Goal: Complete application form: Complete application form

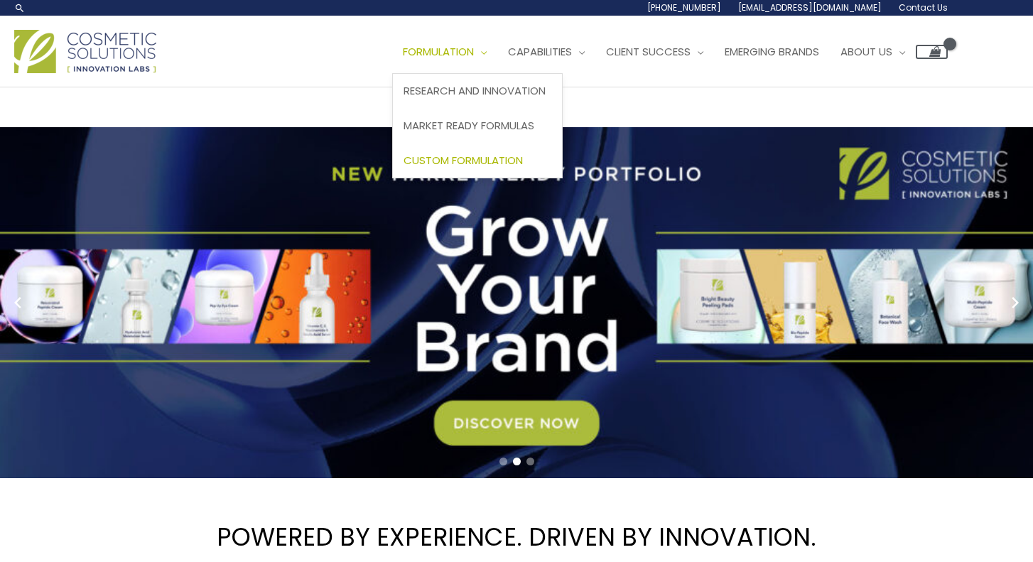
click at [475, 161] on span "Custom Formulation" at bounding box center [463, 160] width 119 height 15
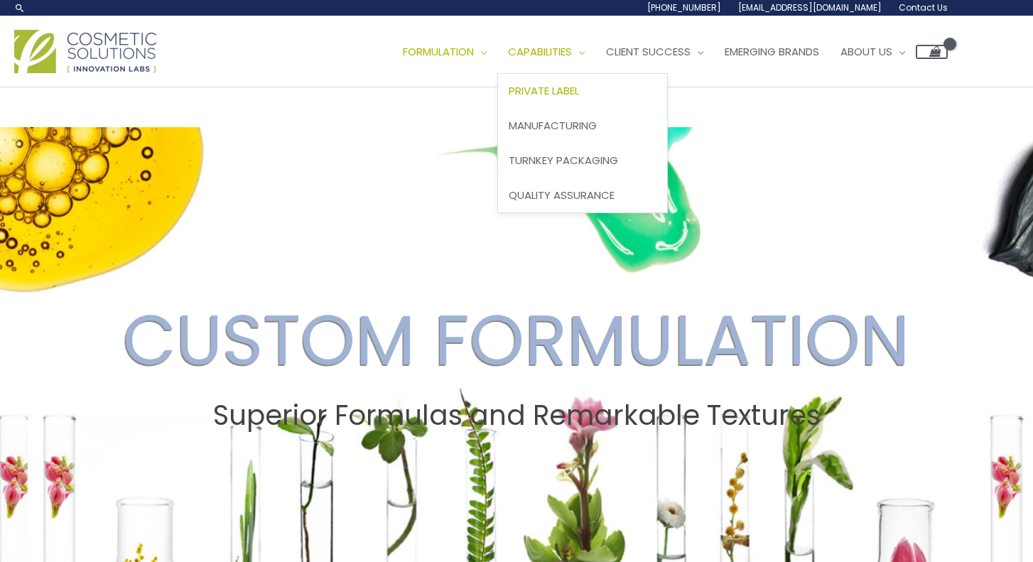
click at [571, 95] on span "Private Label" at bounding box center [544, 90] width 70 height 15
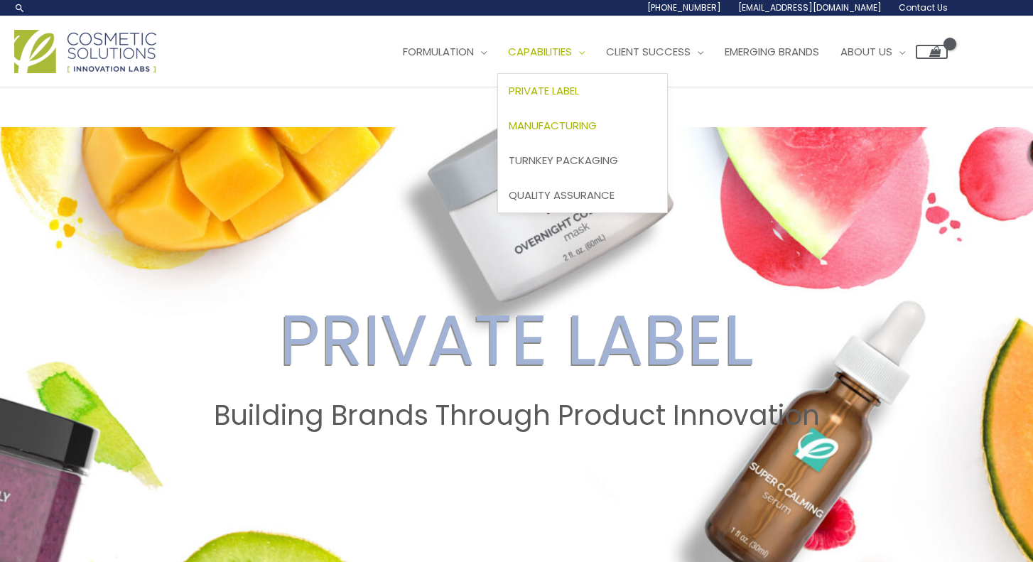
click at [570, 122] on span "Manufacturing" at bounding box center [553, 125] width 88 height 15
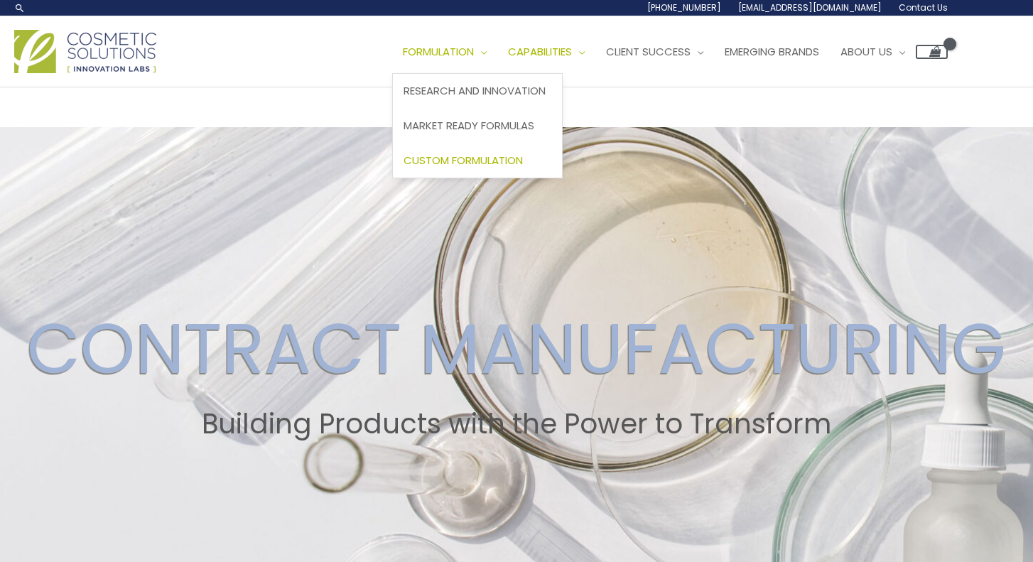
click at [474, 154] on span "Custom Formulation" at bounding box center [463, 160] width 119 height 15
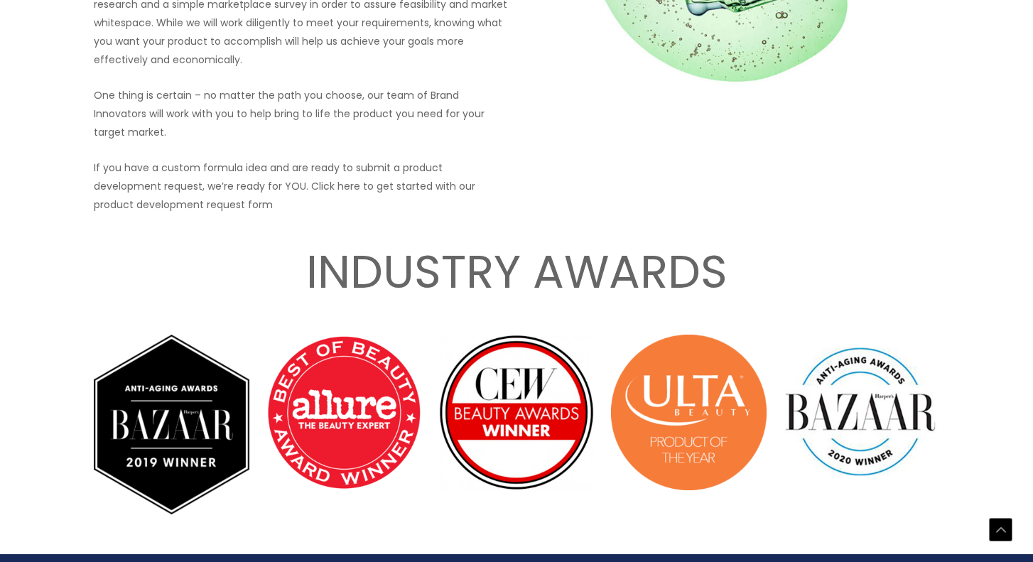
scroll to position [2150, 0]
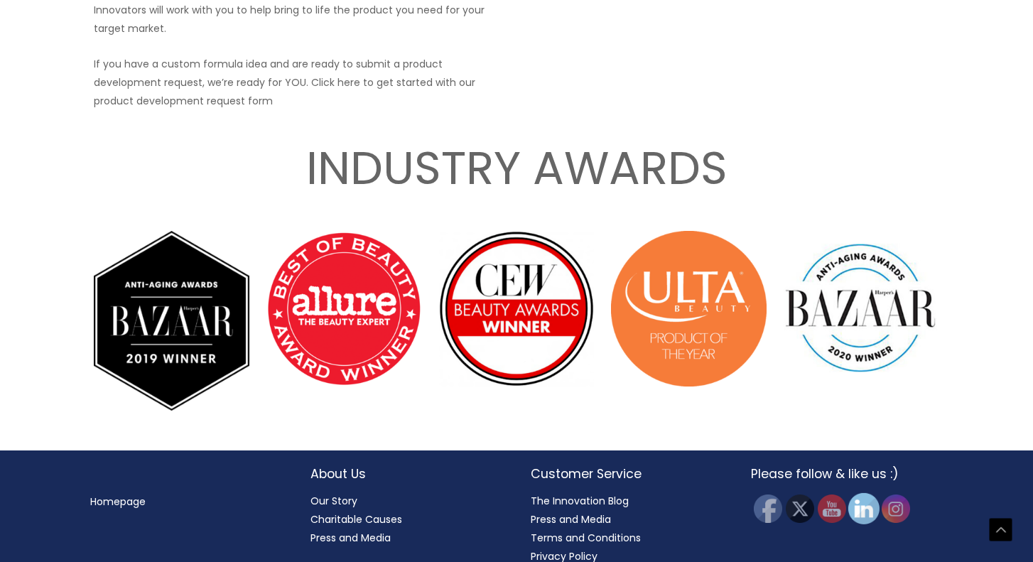
click at [864, 493] on img at bounding box center [864, 508] width 31 height 31
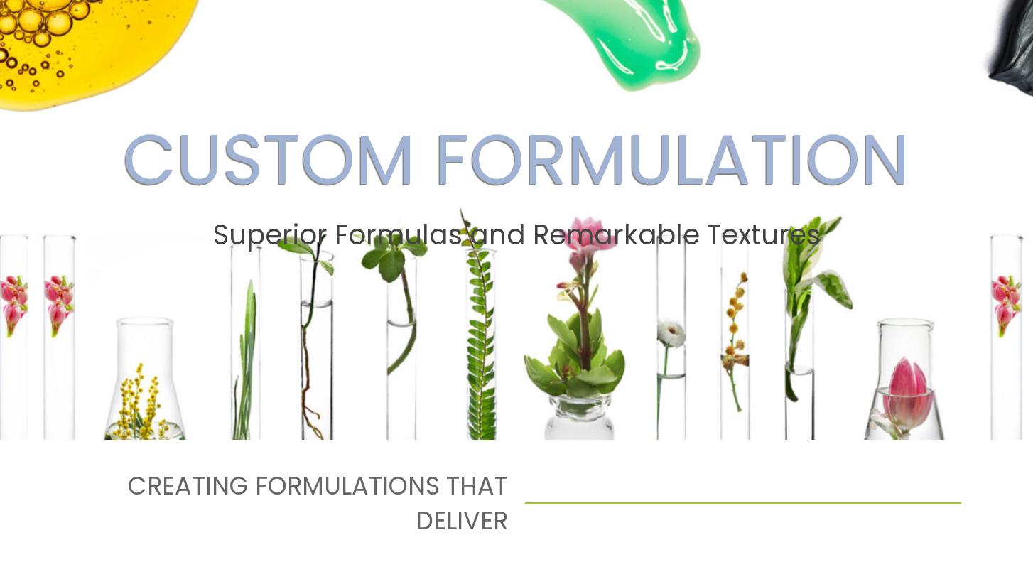
scroll to position [0, 0]
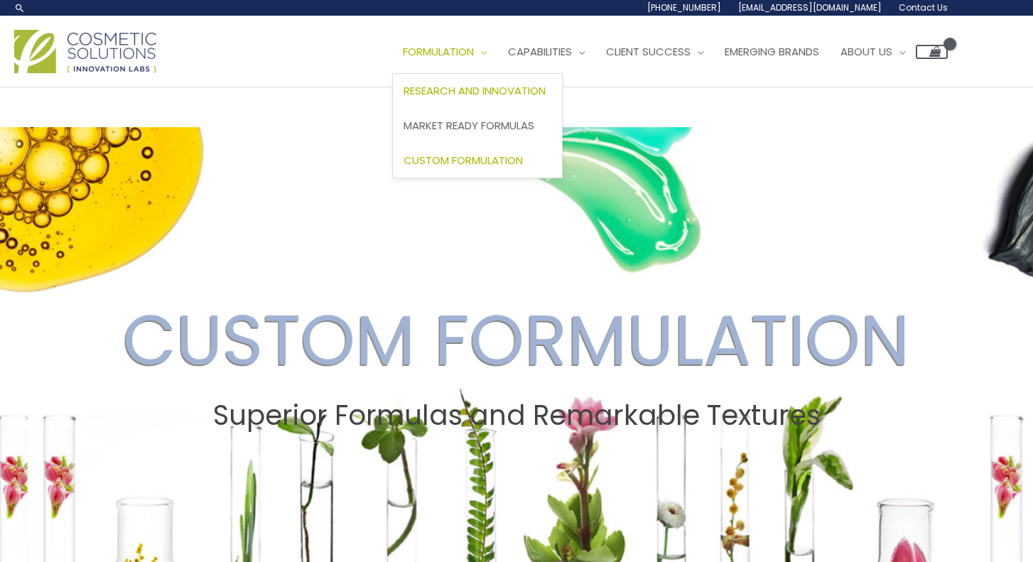
click at [474, 95] on span "Research and Innovation" at bounding box center [475, 90] width 142 height 15
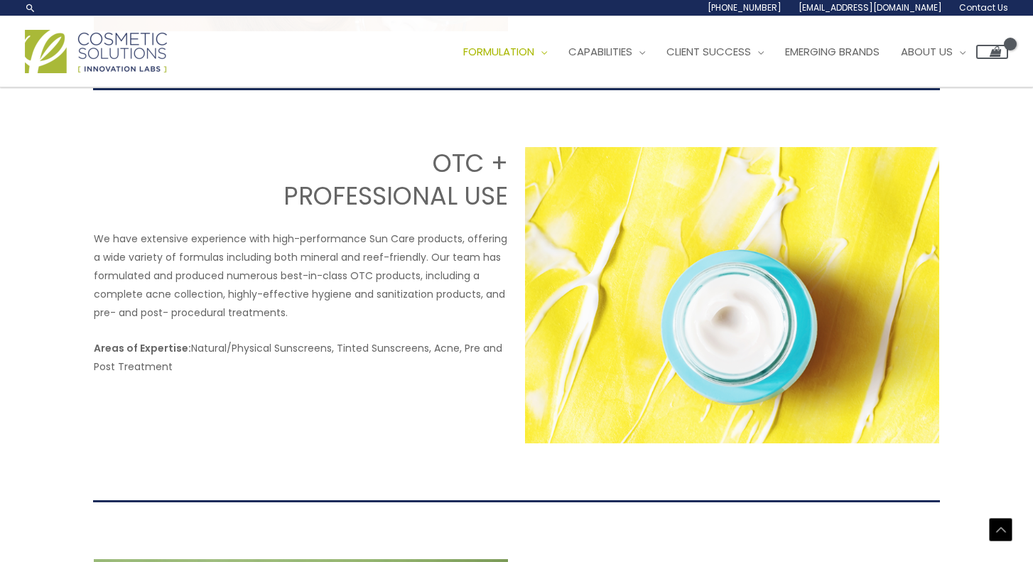
scroll to position [2218, 0]
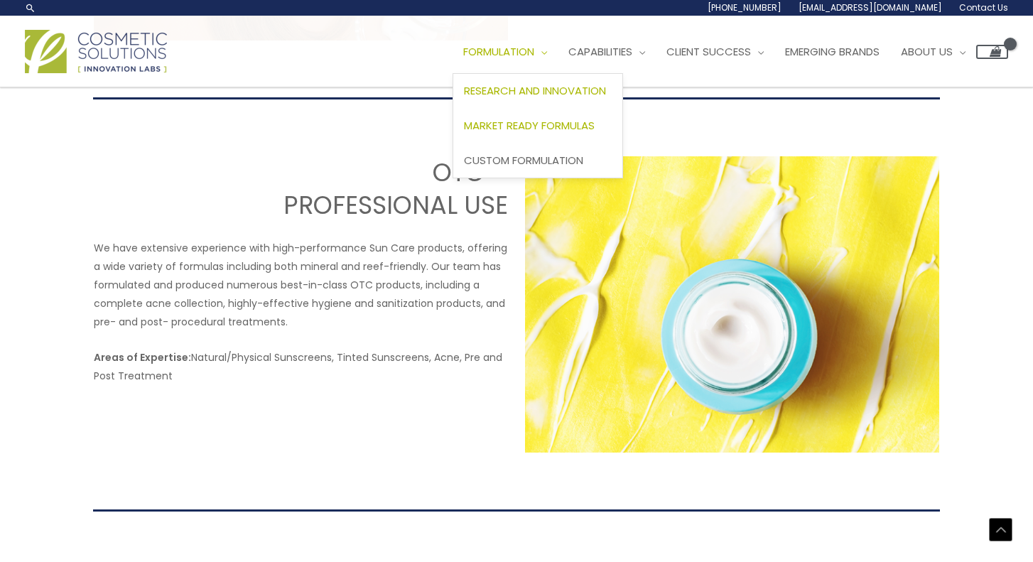
click at [534, 129] on span "Market Ready Formulas" at bounding box center [529, 125] width 131 height 15
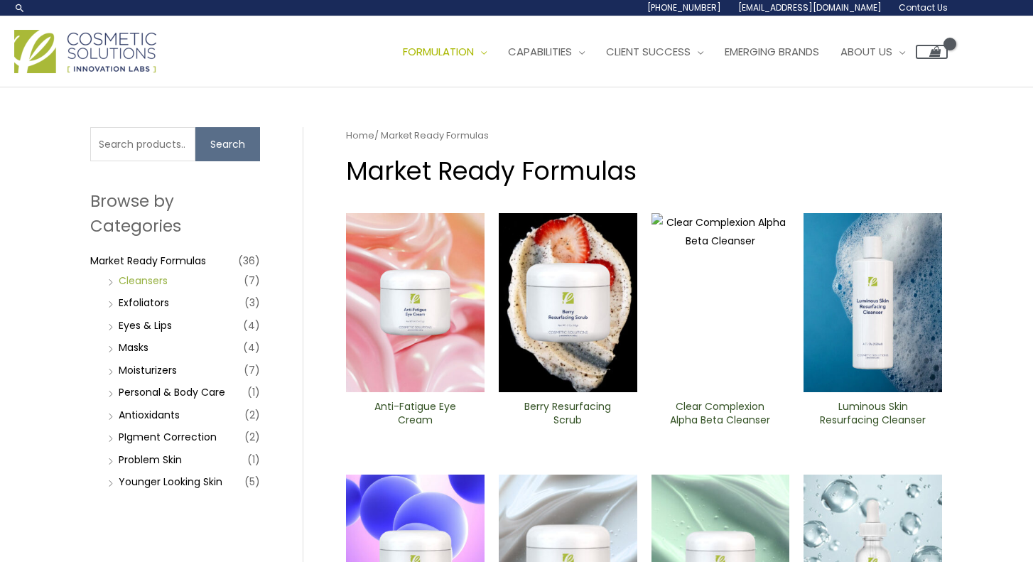
click at [146, 277] on link "Cleansers" at bounding box center [143, 281] width 49 height 14
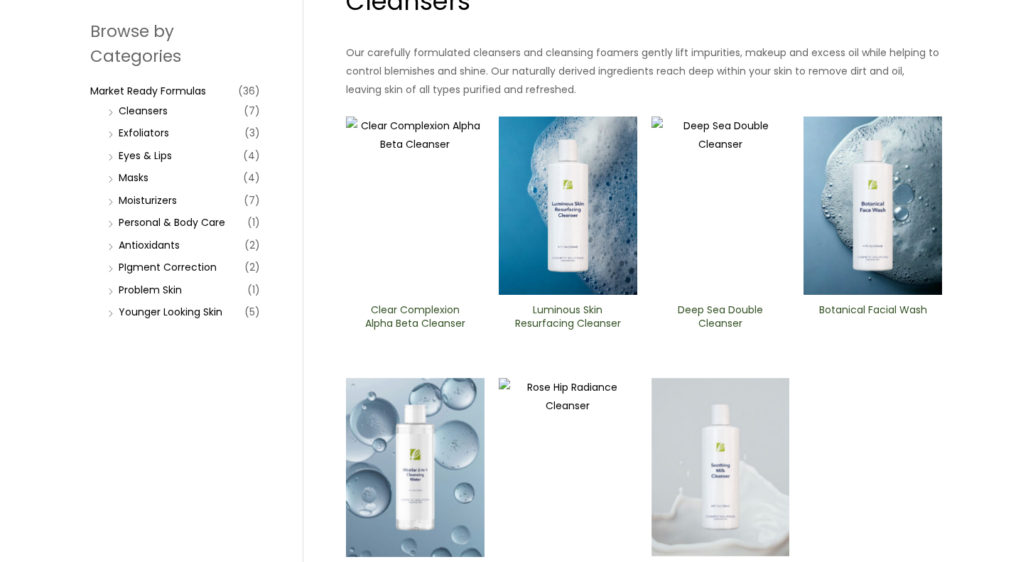
scroll to position [173, 0]
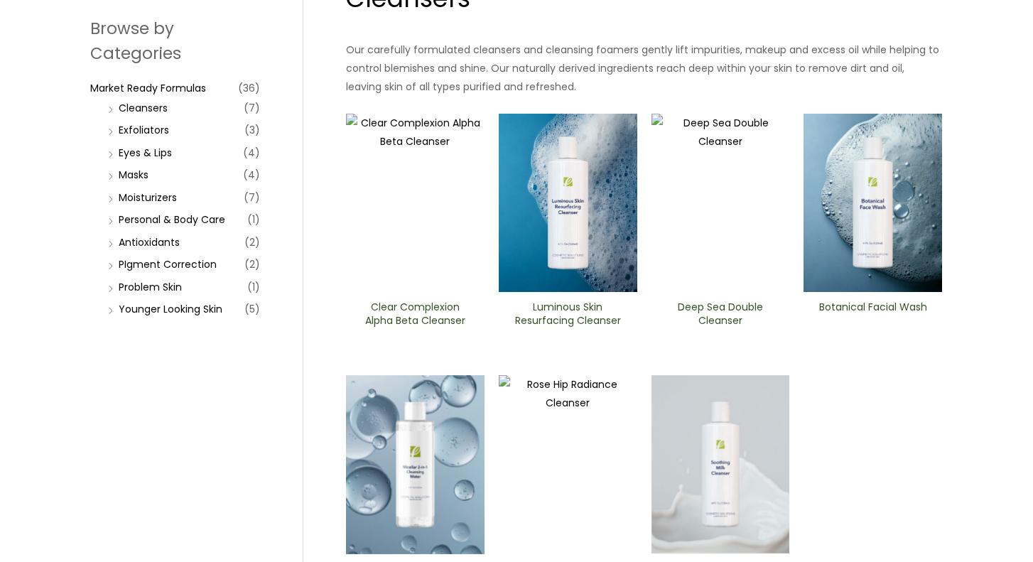
click at [827, 222] on img at bounding box center [873, 203] width 139 height 179
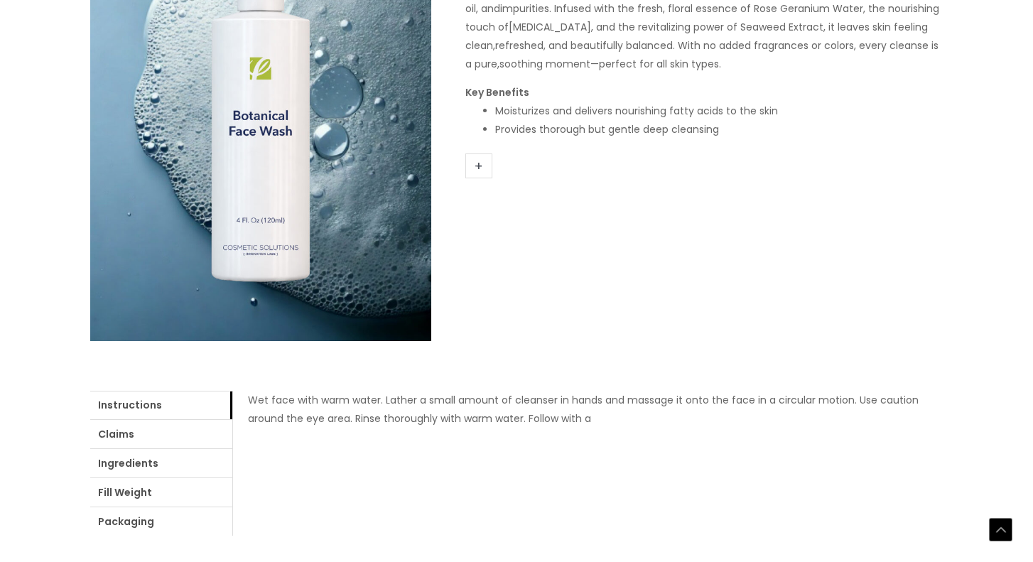
scroll to position [370, 0]
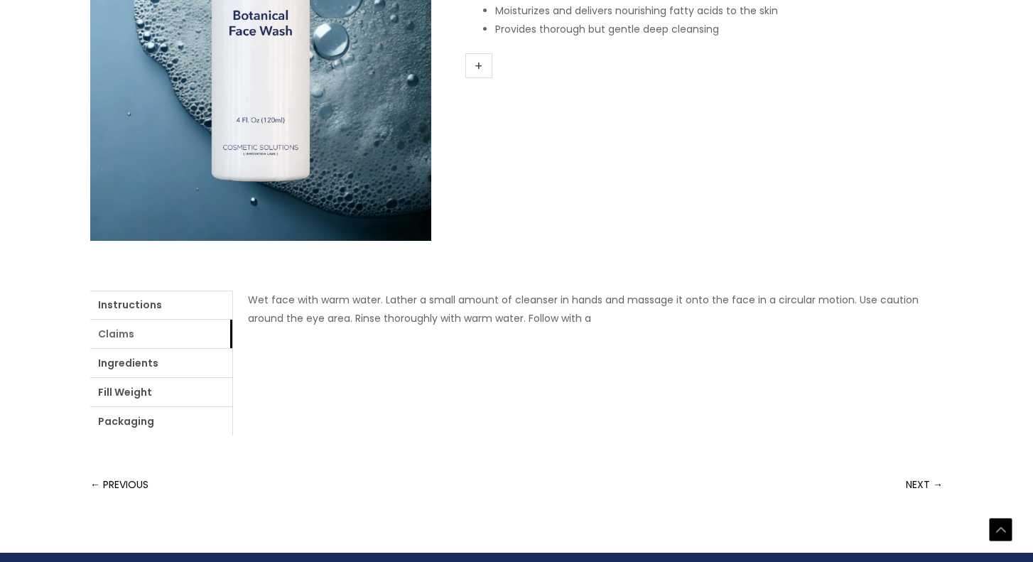
click at [173, 329] on link "Claims" at bounding box center [161, 334] width 142 height 28
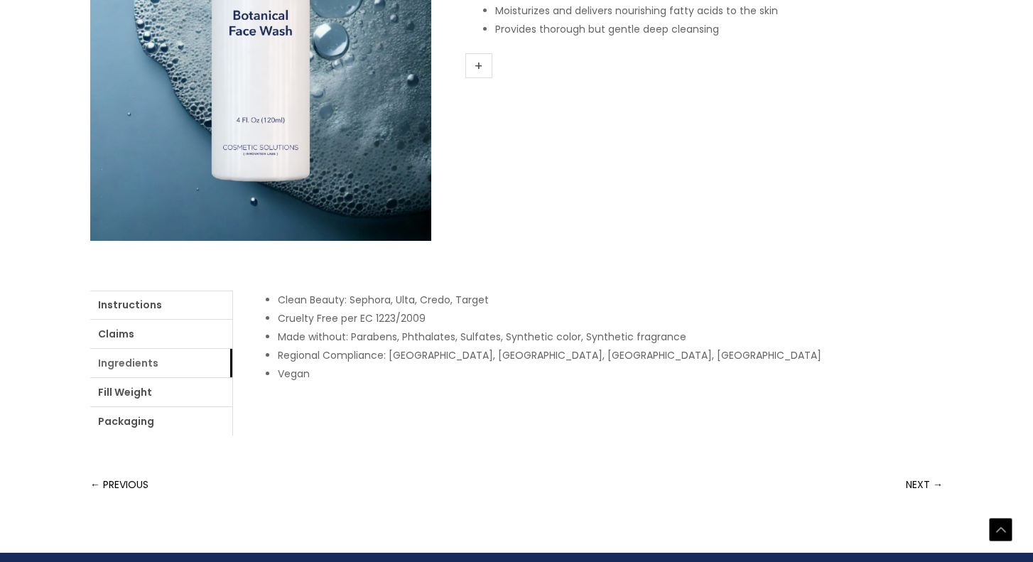
click at [178, 360] on link "Ingredients" at bounding box center [161, 363] width 142 height 28
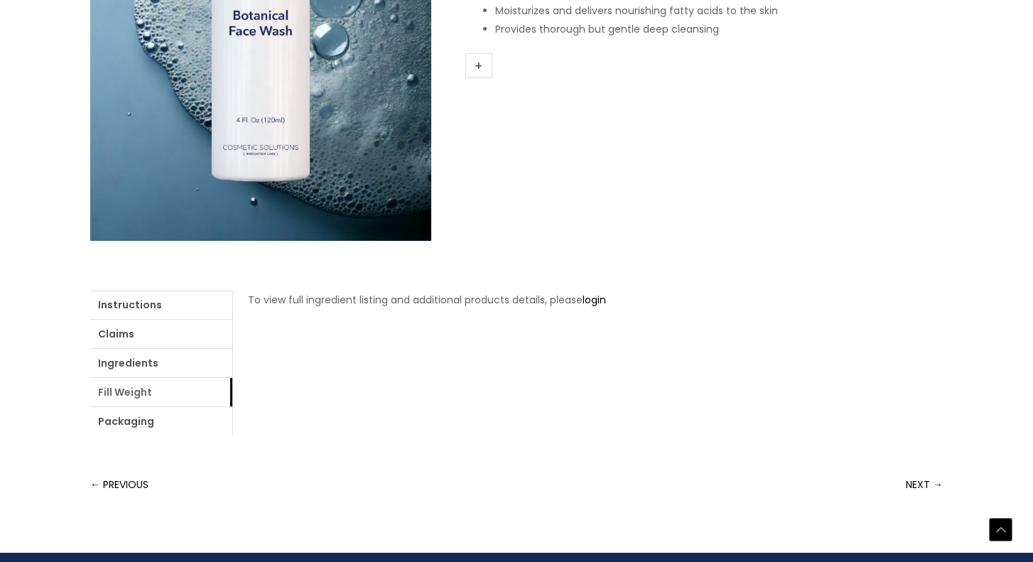
click at [161, 396] on link "Fill Weight" at bounding box center [161, 392] width 142 height 28
click at [169, 421] on link "Packaging" at bounding box center [161, 421] width 142 height 28
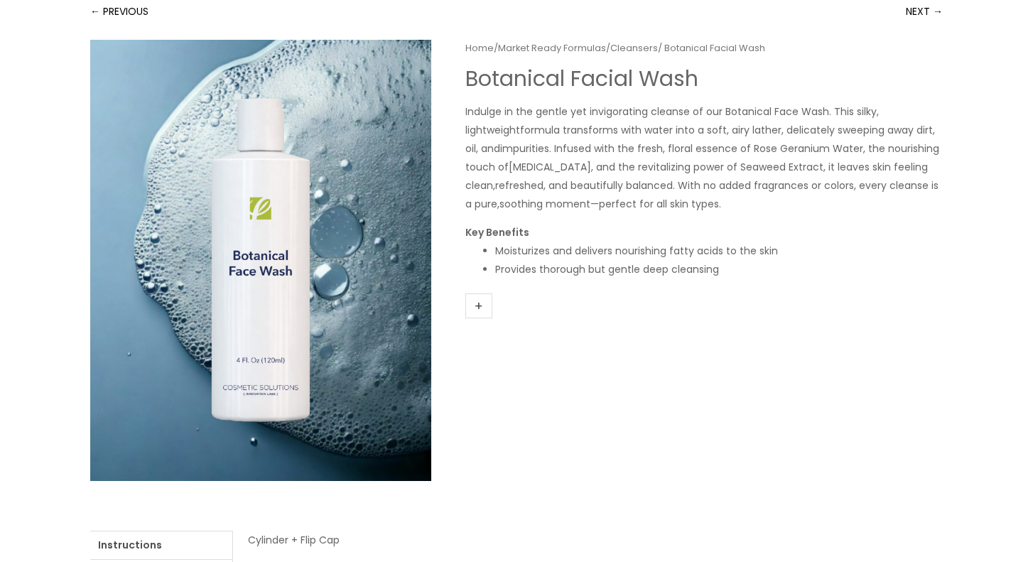
scroll to position [0, 0]
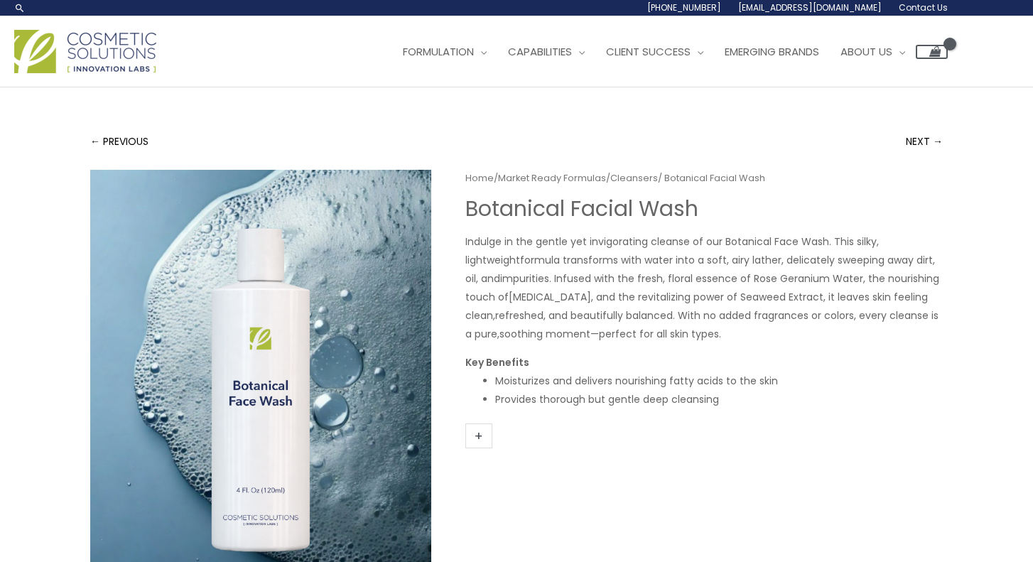
click at [486, 439] on link "+" at bounding box center [479, 436] width 27 height 25
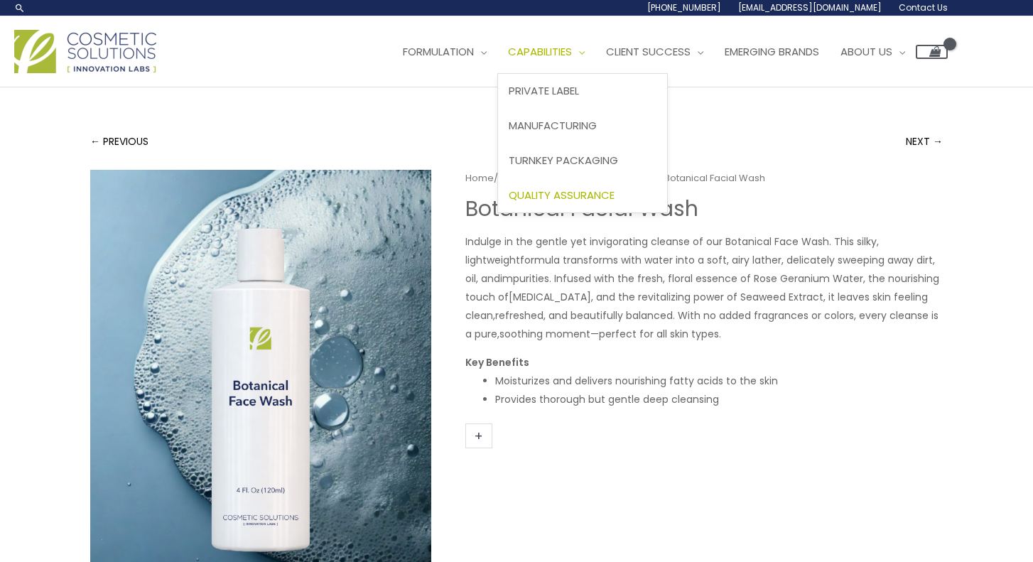
click at [581, 193] on span "Quality Assurance" at bounding box center [562, 195] width 106 height 15
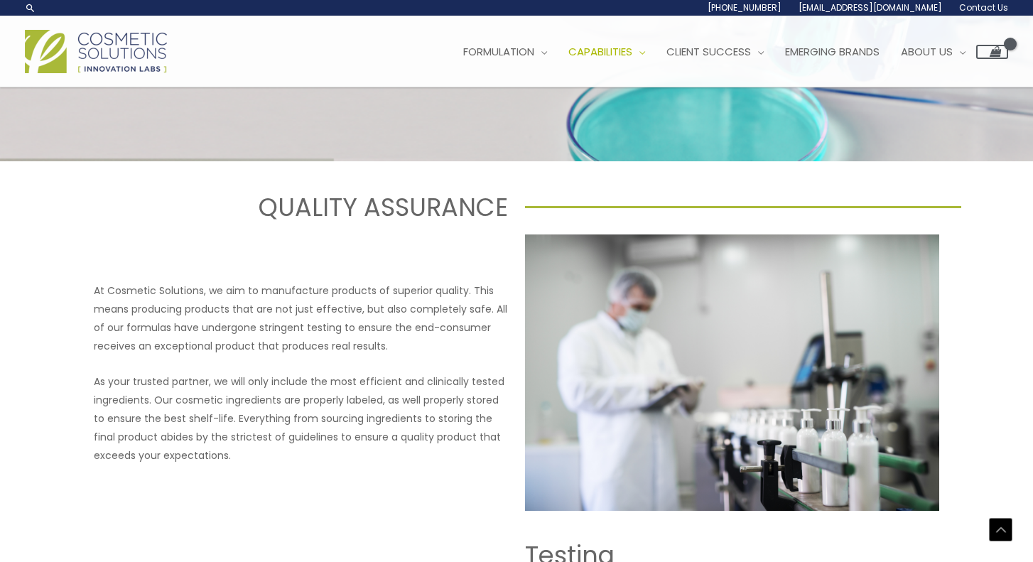
scroll to position [454, 0]
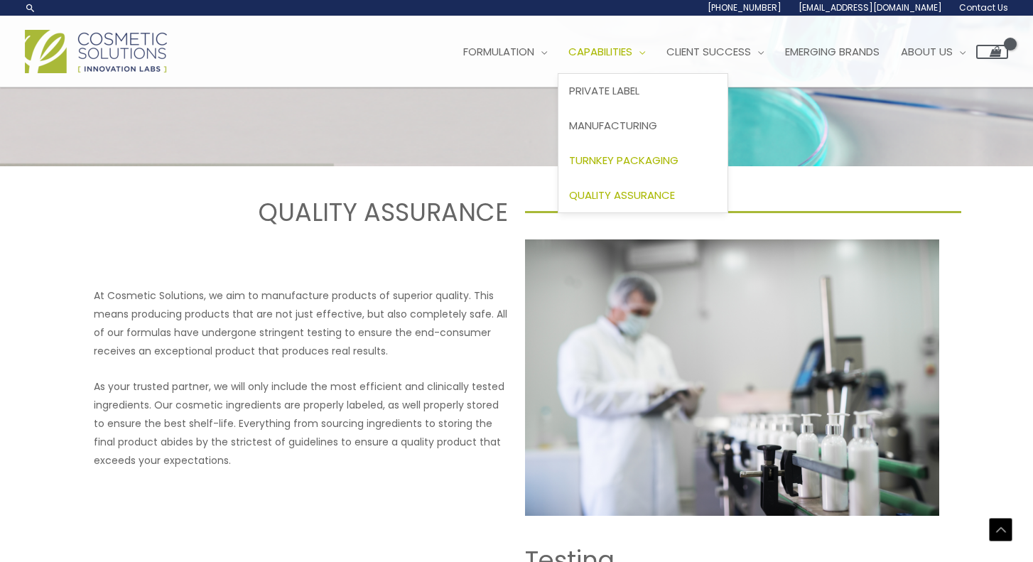
click at [623, 157] on span "Turnkey Packaging" at bounding box center [623, 160] width 109 height 15
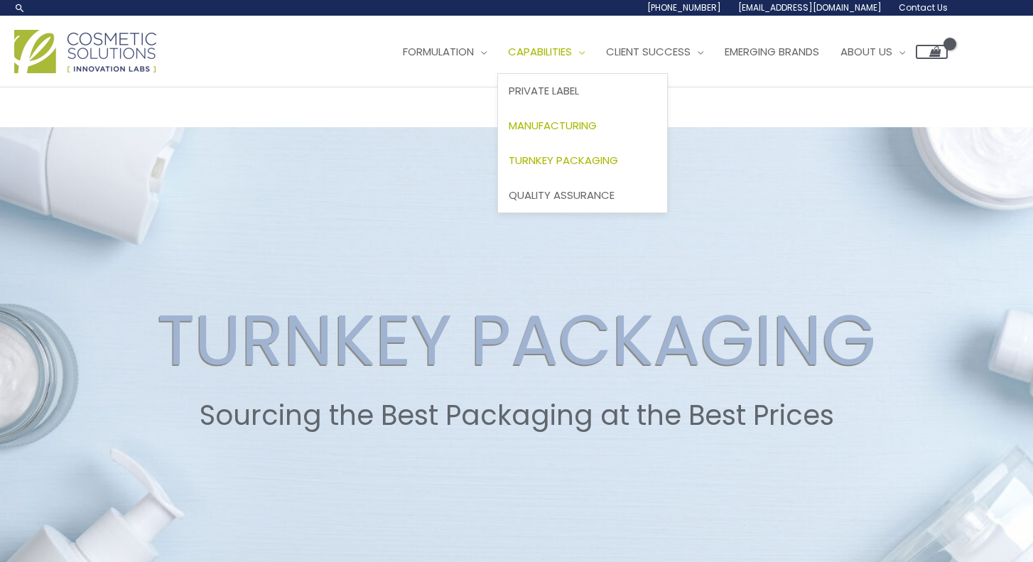
click at [575, 121] on span "Manufacturing" at bounding box center [553, 125] width 88 height 15
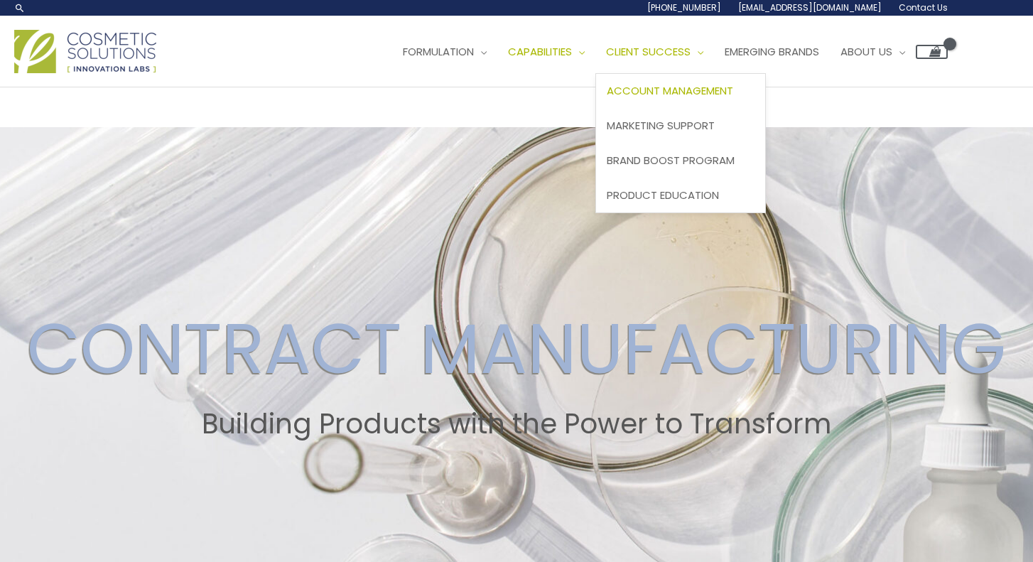
click at [682, 91] on span "Account Management" at bounding box center [670, 90] width 127 height 15
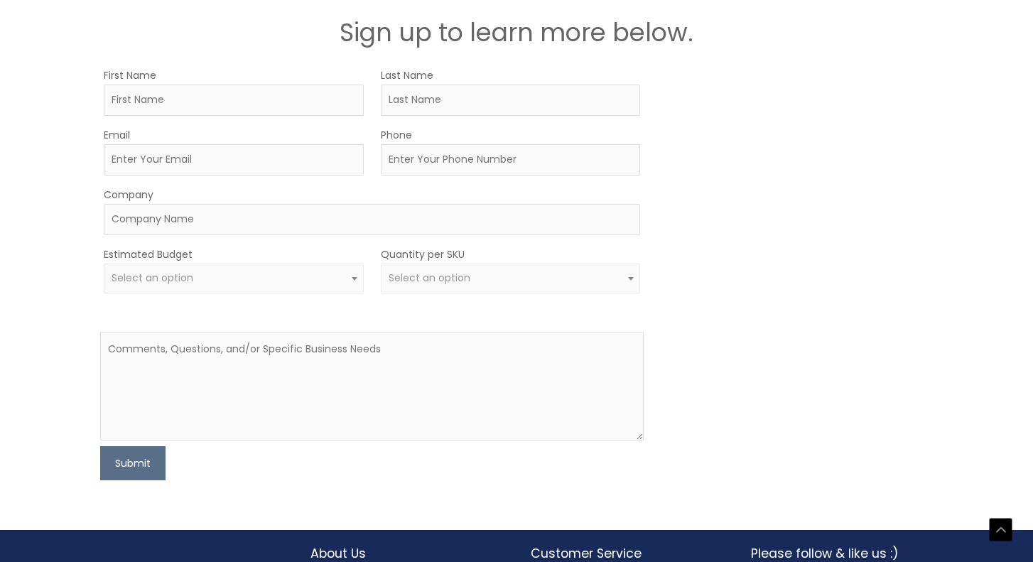
scroll to position [2226, 0]
click at [200, 110] on input "First Name" at bounding box center [234, 99] width 260 height 31
type input "Arpi"
type input "[PERSON_NAME]"
type input "[EMAIL_ADDRESS][PERSON_NAME][DOMAIN_NAME]"
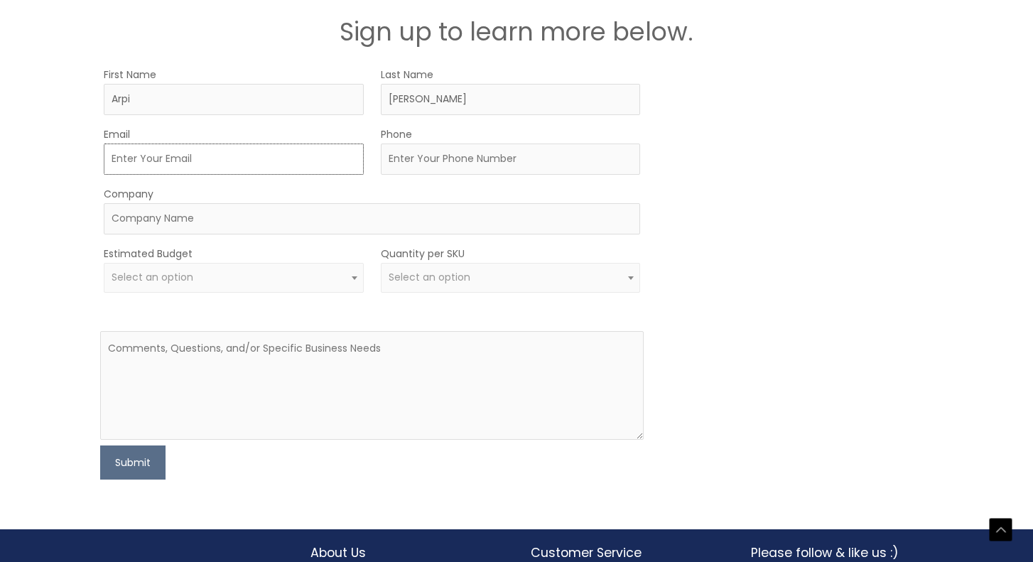
type input "8182925373"
click at [251, 220] on input "Company" at bounding box center [372, 218] width 537 height 31
type input "Flora Skin"
click at [279, 276] on span "Select an option" at bounding box center [234, 278] width 244 height 14
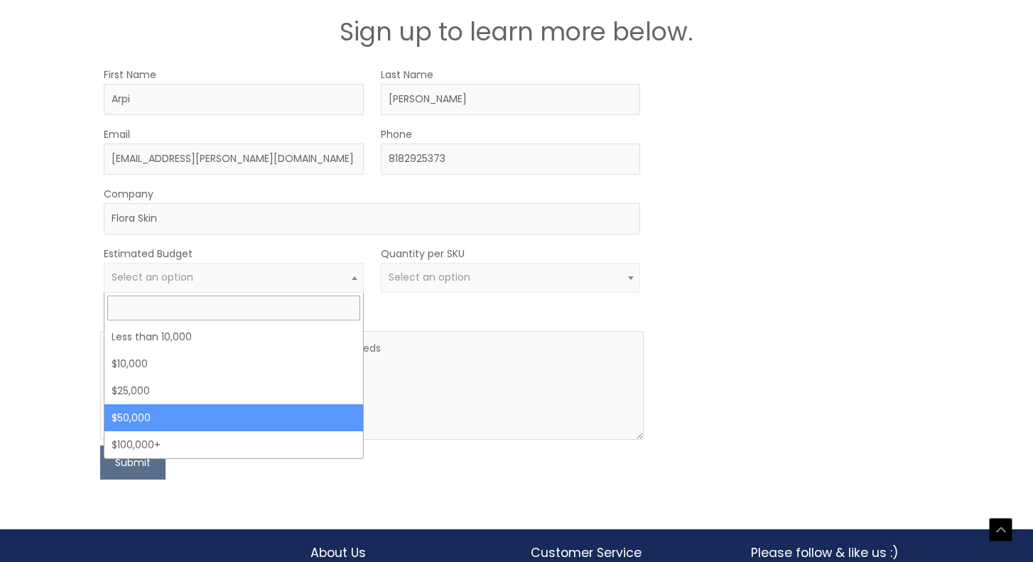
select select "50000"
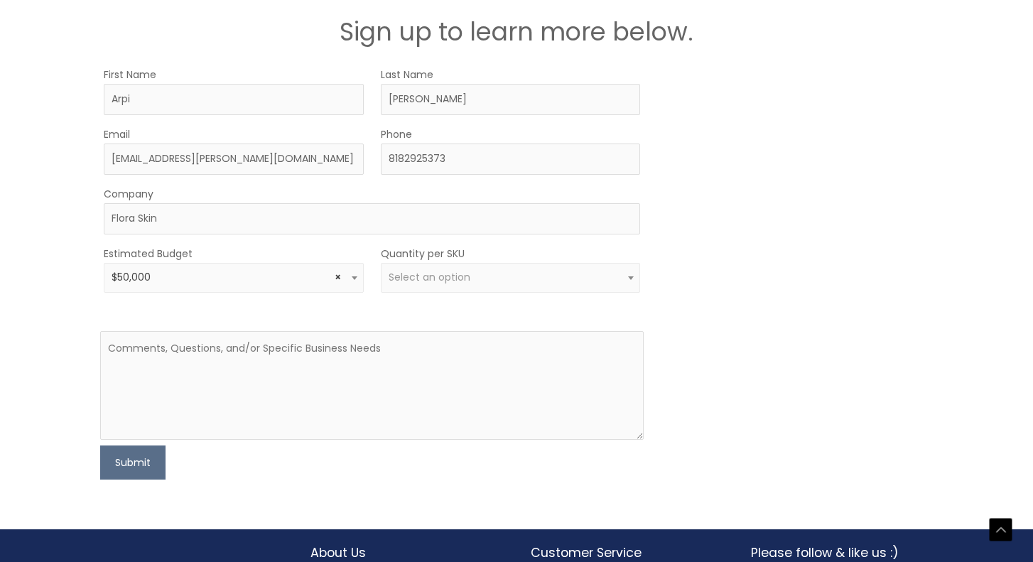
click at [415, 284] on span "Select an option" at bounding box center [430, 277] width 82 height 14
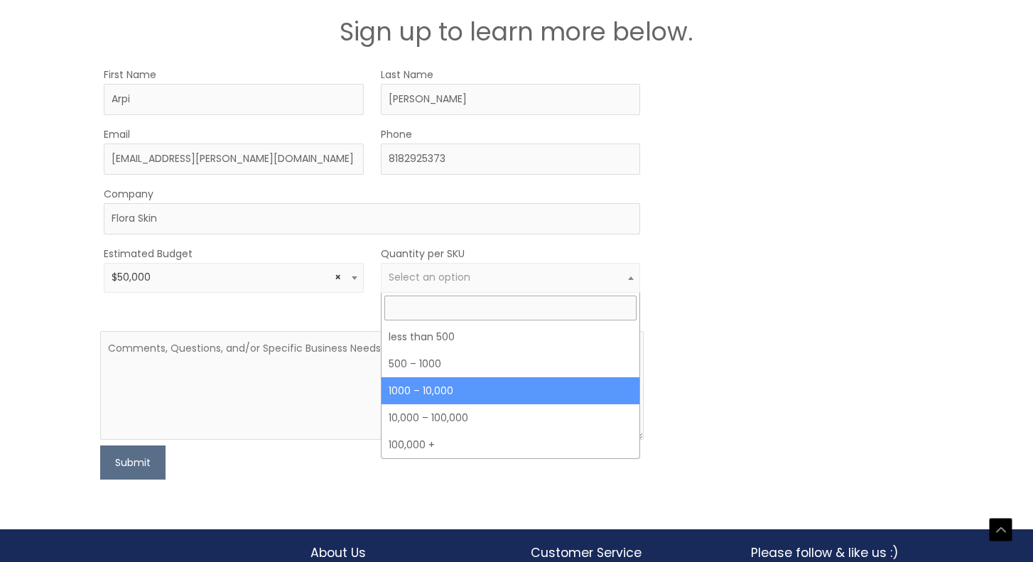
select select "4"
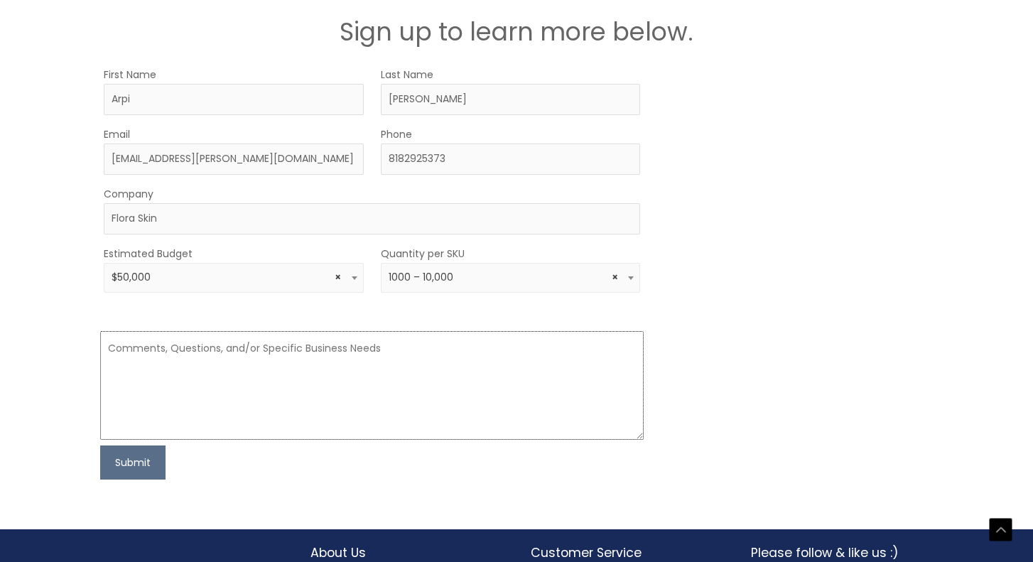
click at [350, 359] on textarea at bounding box center [372, 385] width 544 height 109
click at [358, 342] on textarea "To enrich screen reader interactions, please activate Accessibility in Grammarl…" at bounding box center [372, 385] width 544 height 109
paste textarea "We're developing a physician-founded skincare brand combining medical-grade for…"
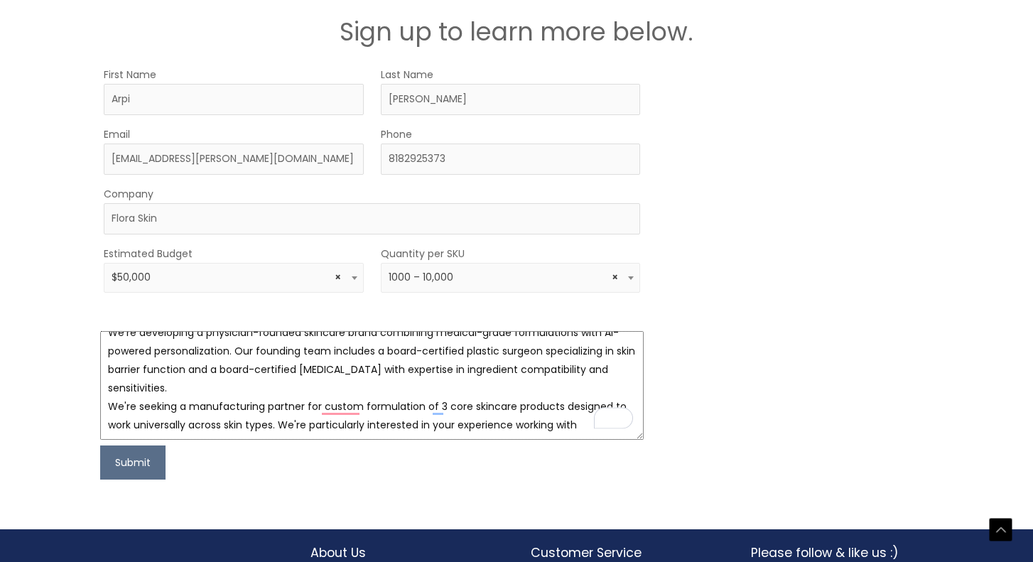
scroll to position [0, 0]
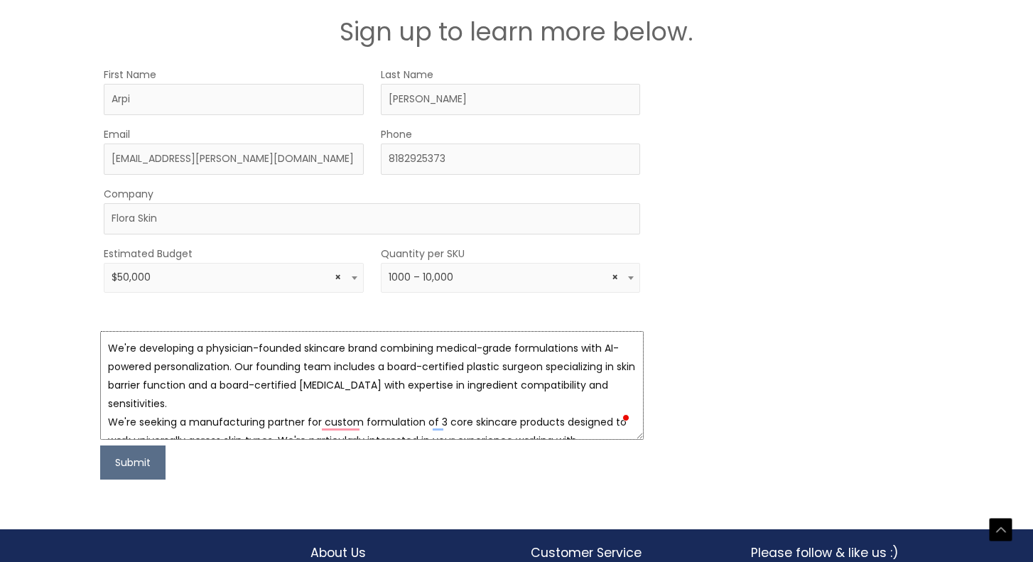
click at [381, 348] on textarea "We're developing a physician-founded skincare brand combining medical-grade for…" at bounding box center [372, 385] width 544 height 109
click at [228, 367] on textarea "We're developing a physician-founded skincare brand combining medical-grade for…" at bounding box center [372, 385] width 544 height 109
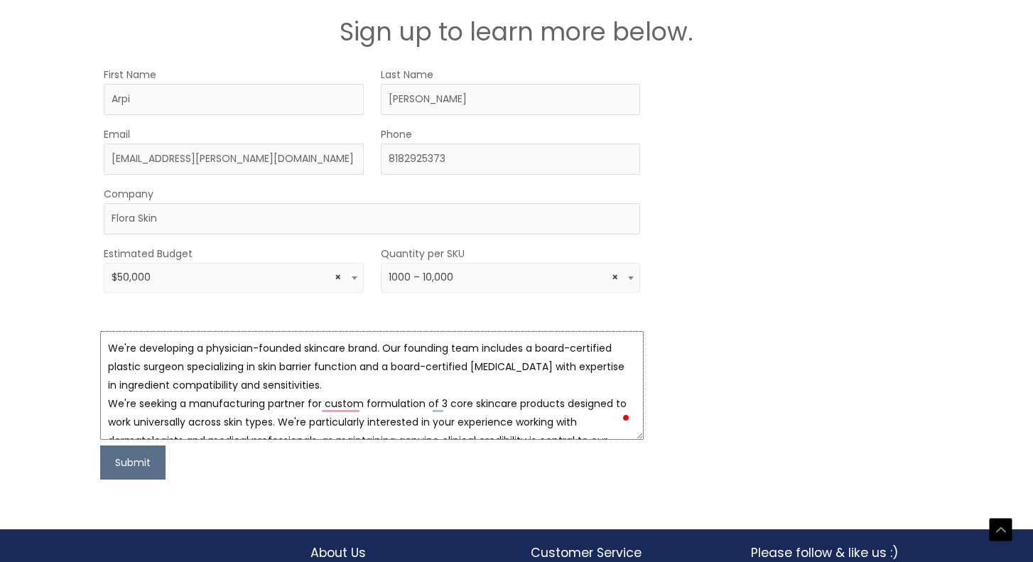
click at [337, 384] on textarea "We're developing a physician-founded skincare brand. Our founding team includes…" at bounding box center [372, 385] width 544 height 109
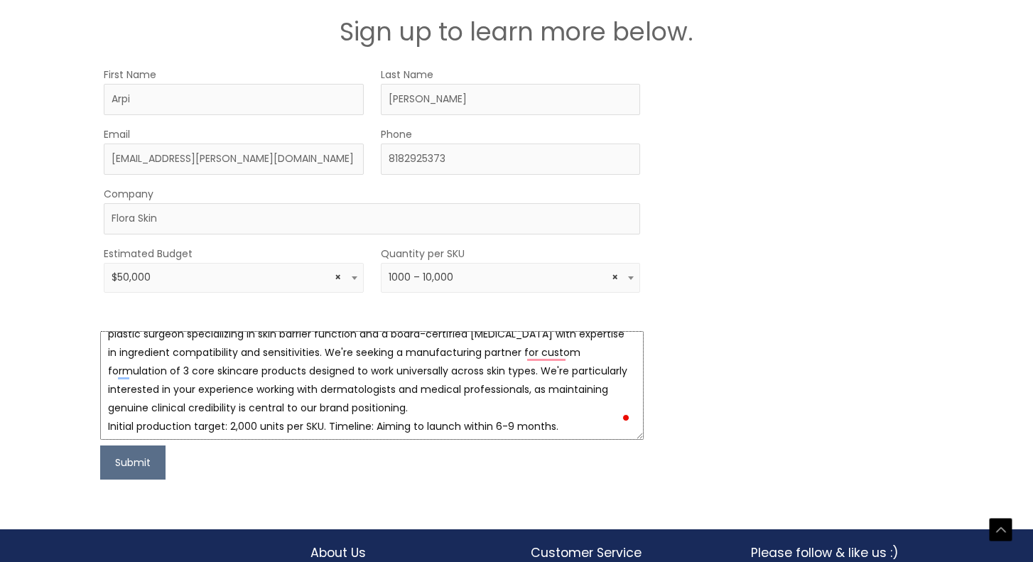
scroll to position [41, 0]
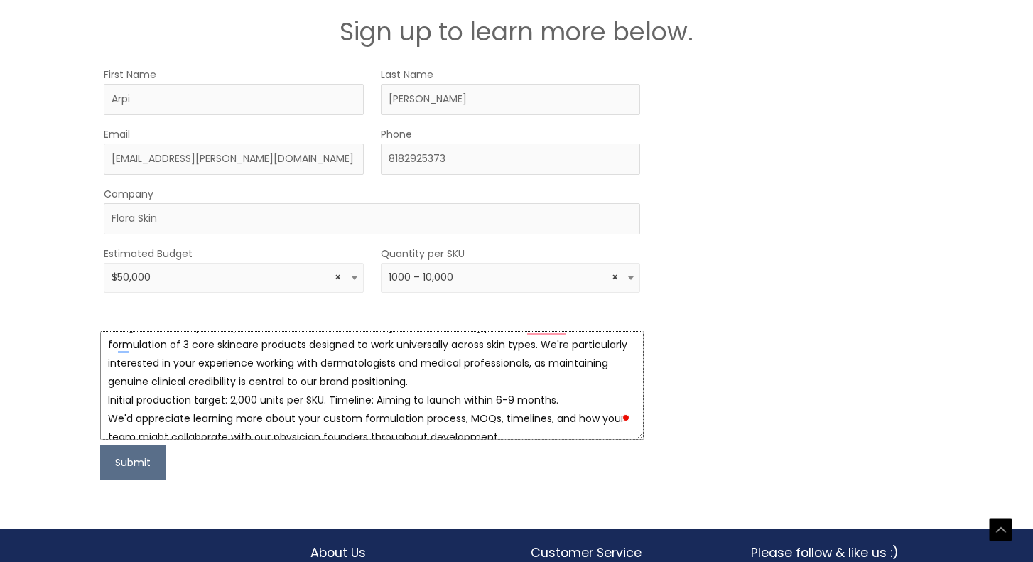
click at [481, 343] on textarea "We're developing a physician-founded skincare brand. Our founding team includes…" at bounding box center [372, 385] width 544 height 109
click at [492, 362] on textarea "We're developing a physician-founded skincare brand. Our founding team includes…" at bounding box center [372, 385] width 544 height 109
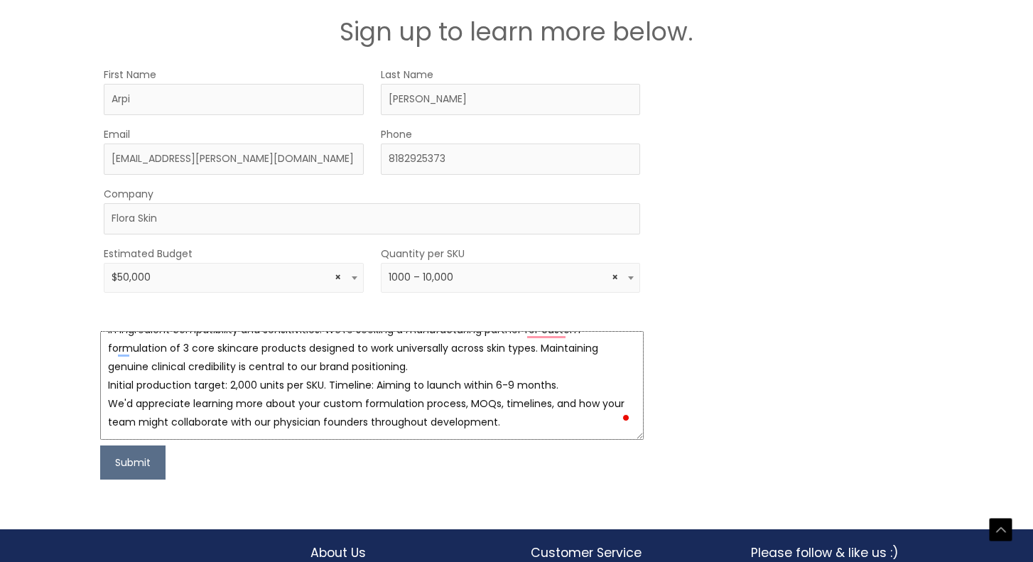
click at [370, 365] on textarea "We're developing a physician-founded skincare brand. Our founding team includes…" at bounding box center [372, 385] width 544 height 109
click at [109, 401] on textarea "We're developing a physician-founded skincare brand. Our founding team includes…" at bounding box center [372, 385] width 544 height 109
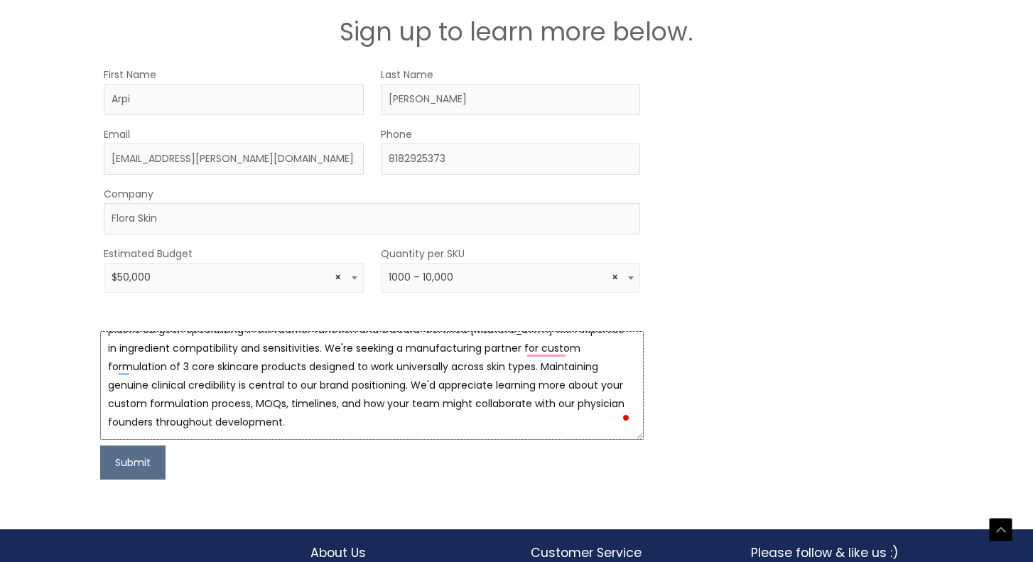
click at [246, 402] on textarea "We're developing a physician-founded skincare brand. Our founding team includes…" at bounding box center [372, 385] width 544 height 109
click at [295, 421] on textarea "We're developing a physician-founded skincare brand. Our founding team includes…" at bounding box center [372, 385] width 544 height 109
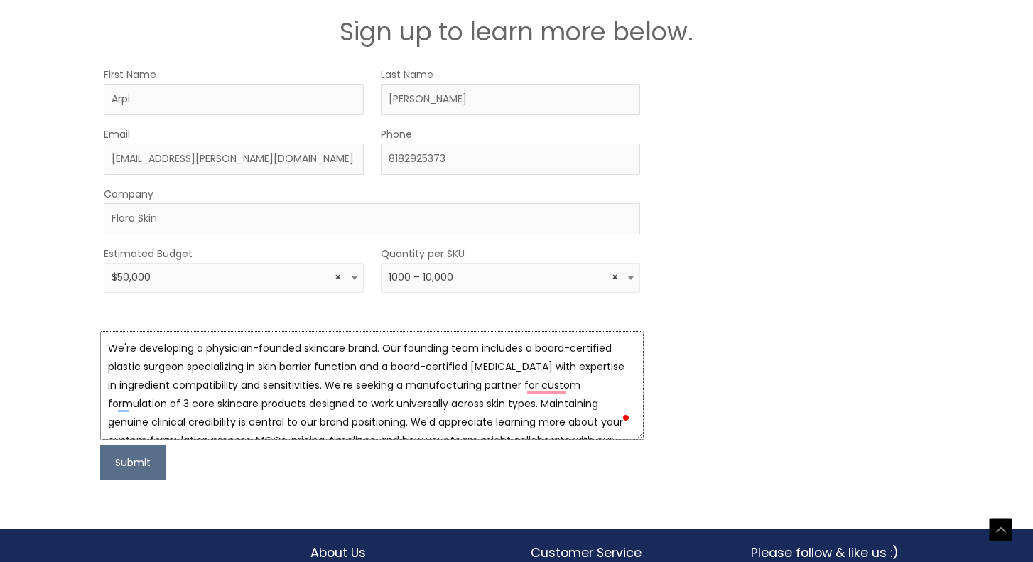
click at [108, 348] on textarea "We're developing a physician-founded skincare brand. Our founding team includes…" at bounding box center [372, 385] width 544 height 109
type textarea "We're developing a physician-founded skincare brand. Our founding team includes…"
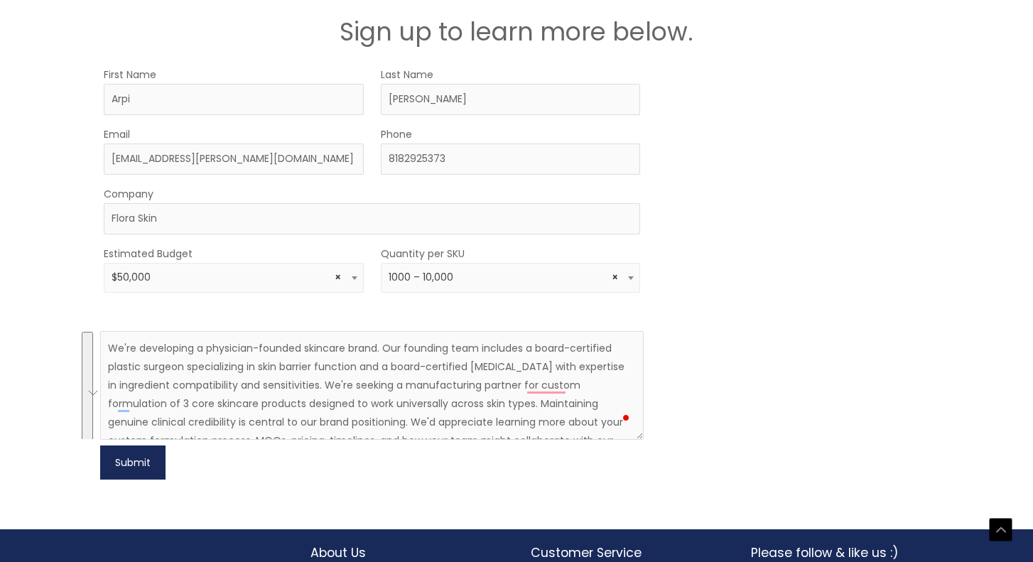
click at [141, 466] on button "Submit" at bounding box center [132, 463] width 65 height 34
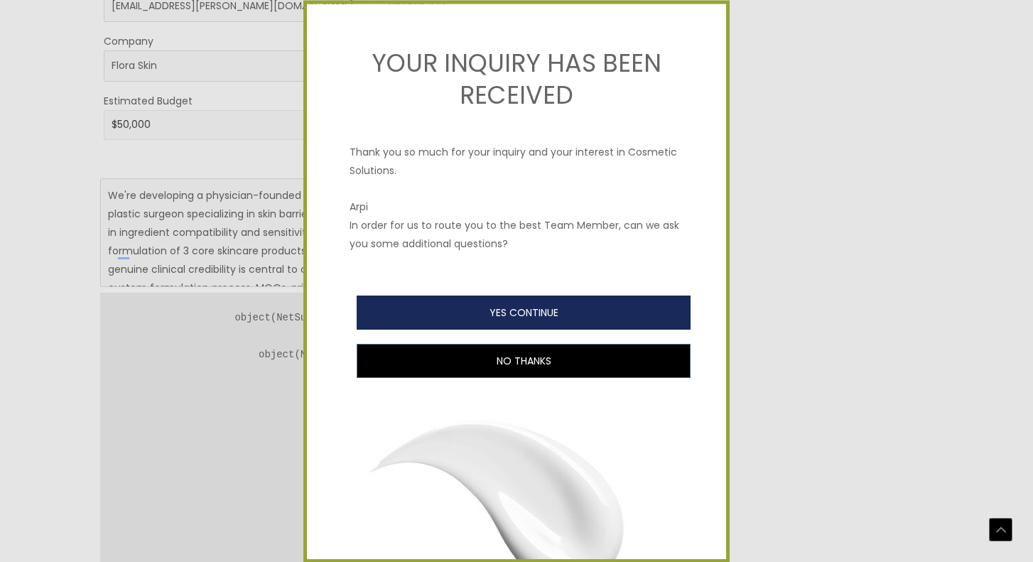
click at [505, 311] on button "YES CONTINUE" at bounding box center [524, 313] width 334 height 34
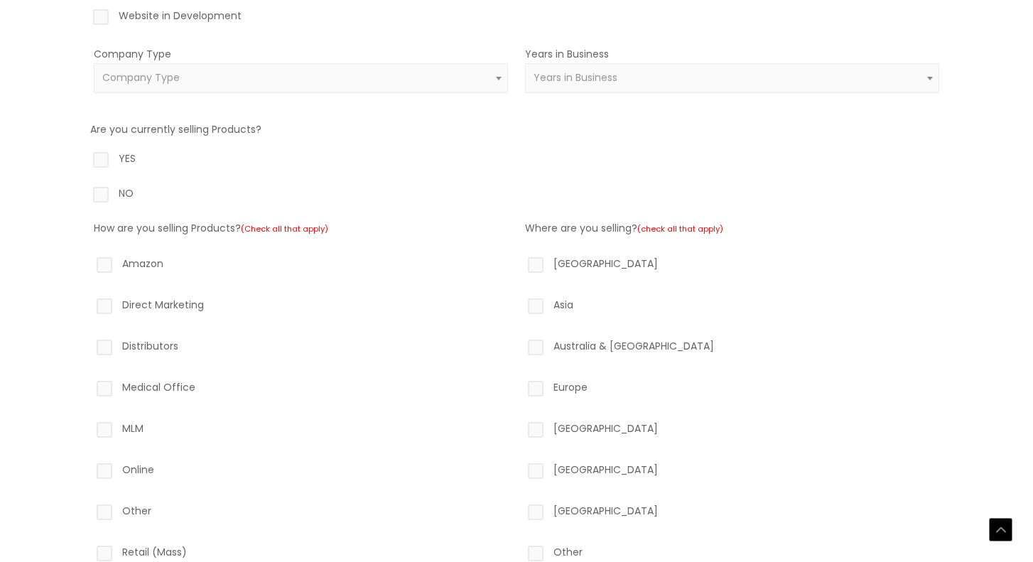
scroll to position [286, 0]
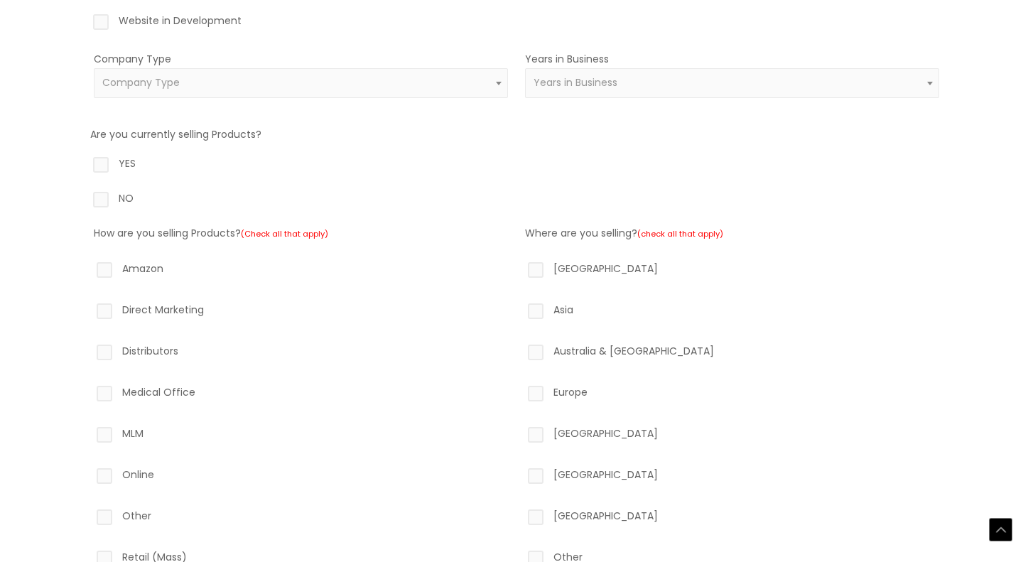
click at [206, 15] on label "Website in Development" at bounding box center [516, 23] width 853 height 24
click at [85, 15] on input "Website in Development" at bounding box center [80, 15] width 9 height 9
checkbox input "true"
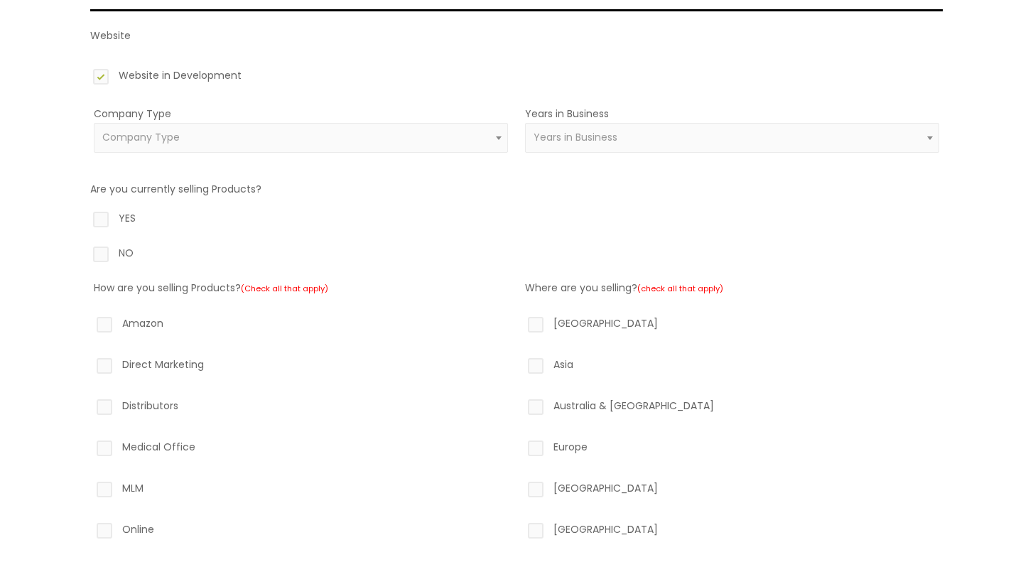
scroll to position [201, 0]
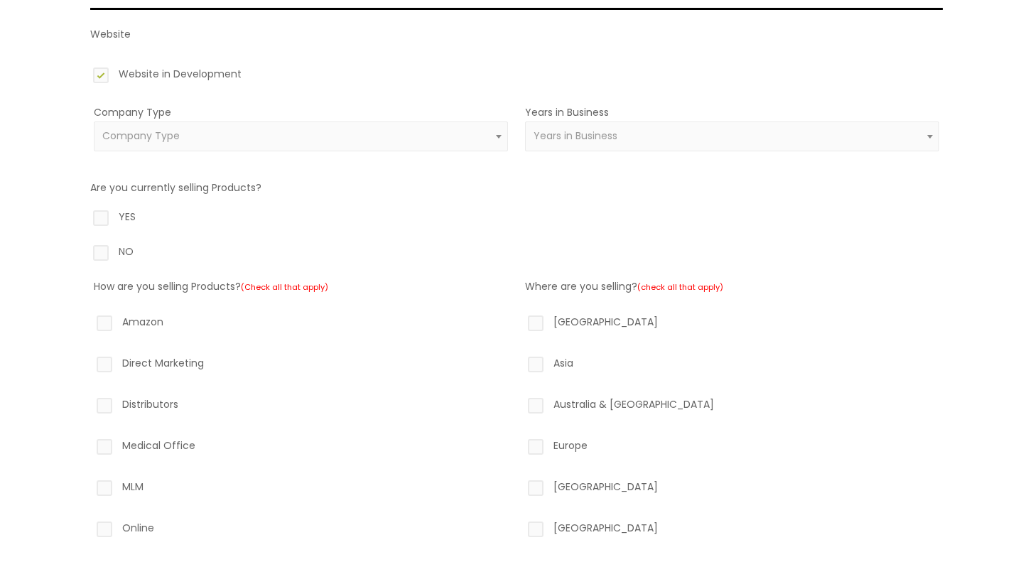
click at [357, 141] on span "Company Type" at bounding box center [301, 136] width 398 height 14
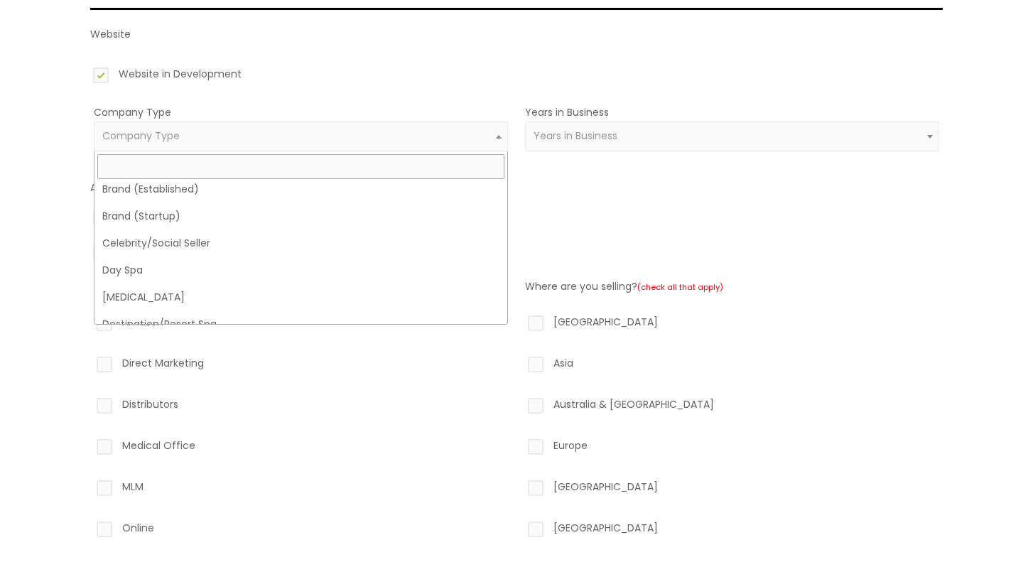
scroll to position [0, 0]
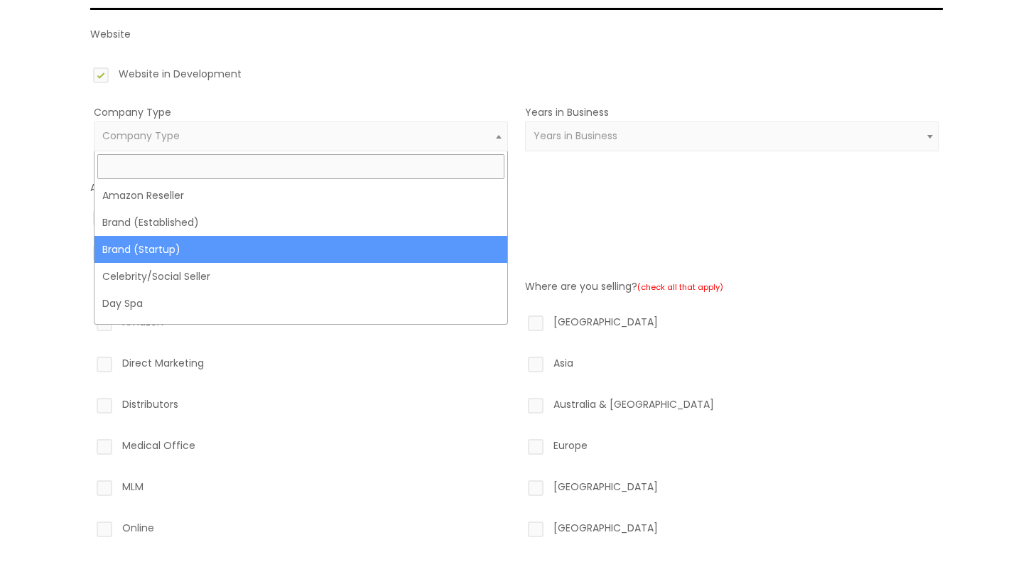
select select "39"
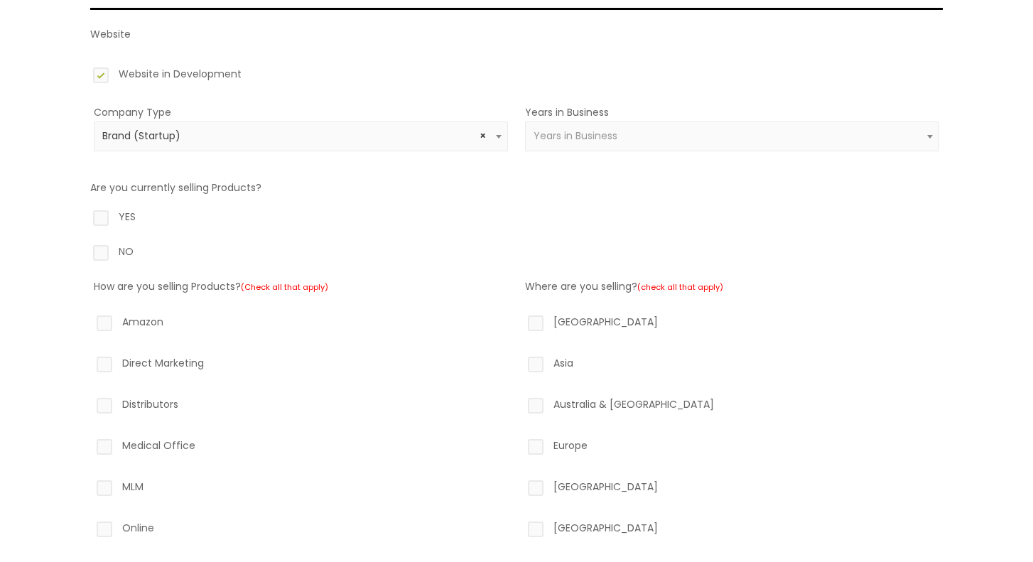
click at [581, 139] on span "Years in Business" at bounding box center [576, 136] width 84 height 14
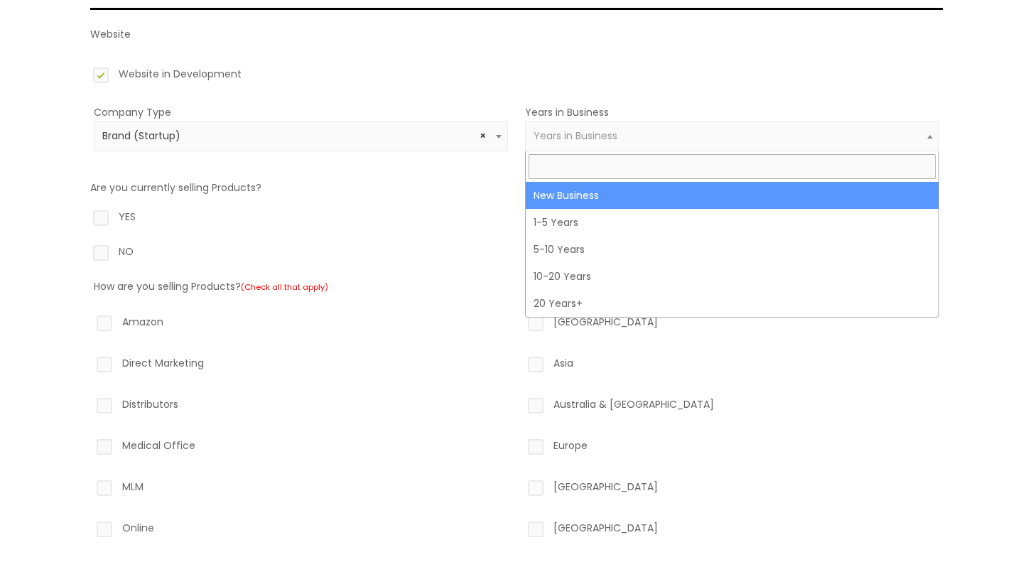
select select "1"
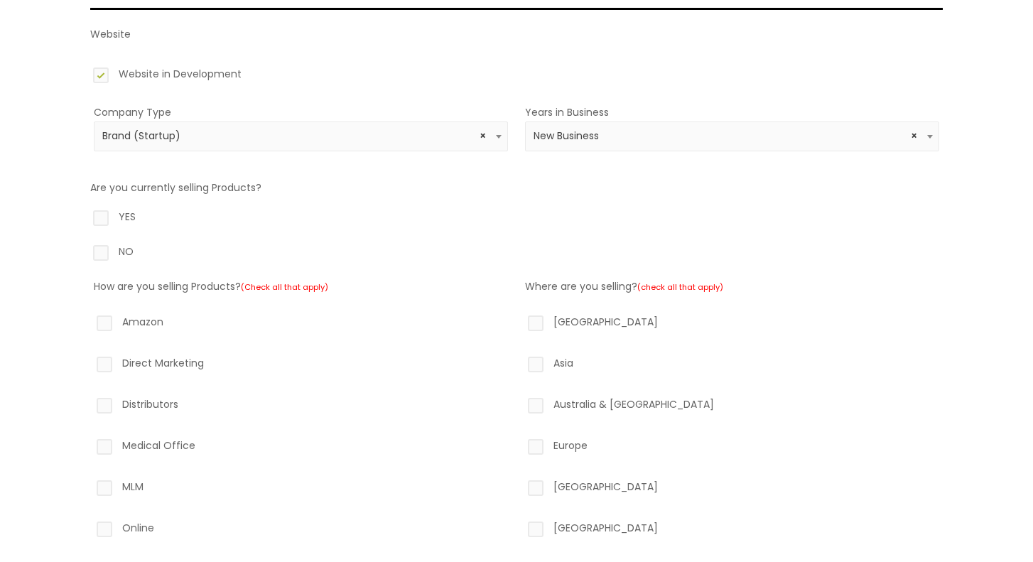
click at [108, 249] on label "NO" at bounding box center [516, 254] width 853 height 24
click at [85, 249] on input "NO" at bounding box center [80, 246] width 9 height 9
radio input "true"
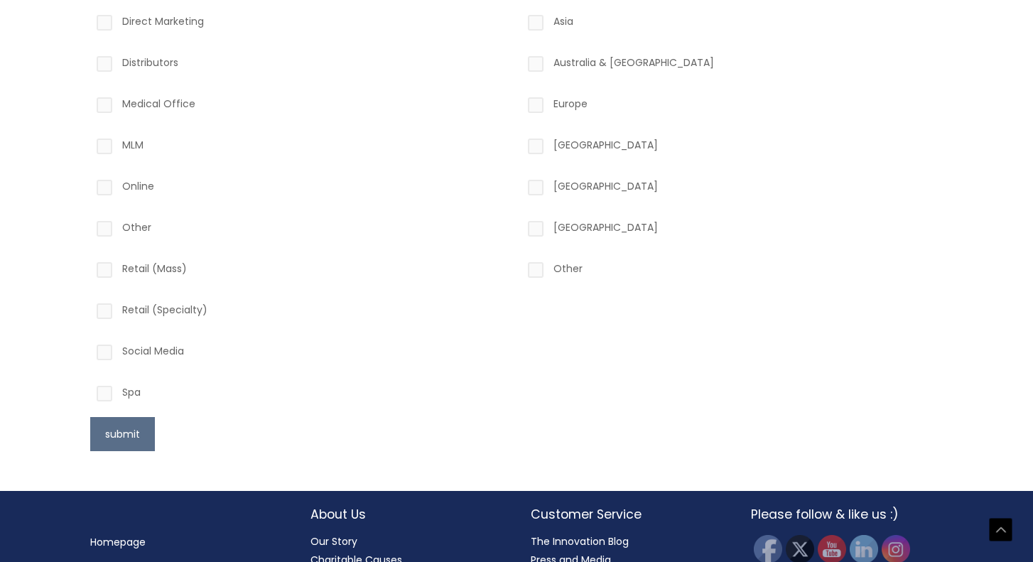
scroll to position [542, 0]
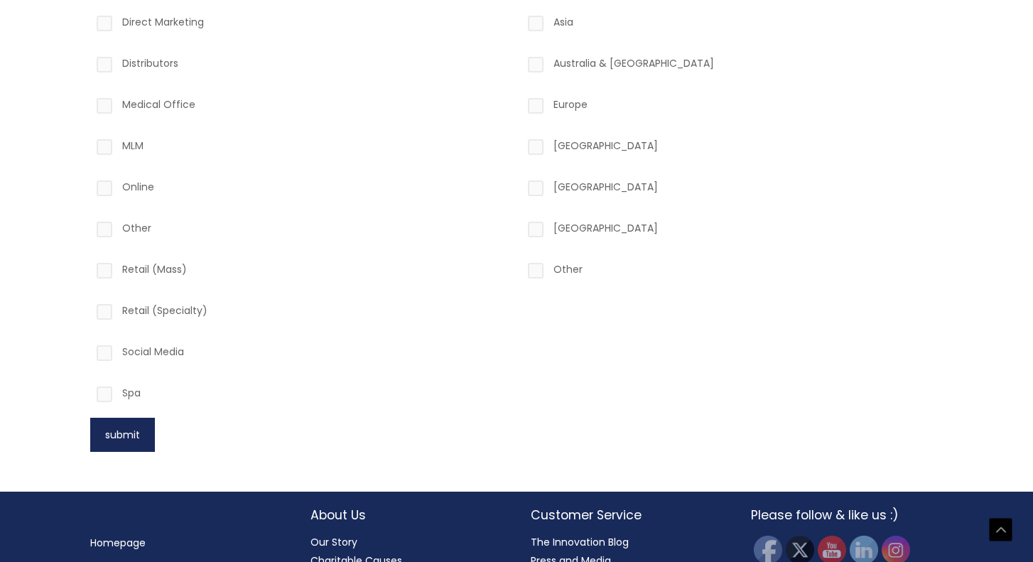
click at [104, 436] on button "submit" at bounding box center [122, 435] width 65 height 34
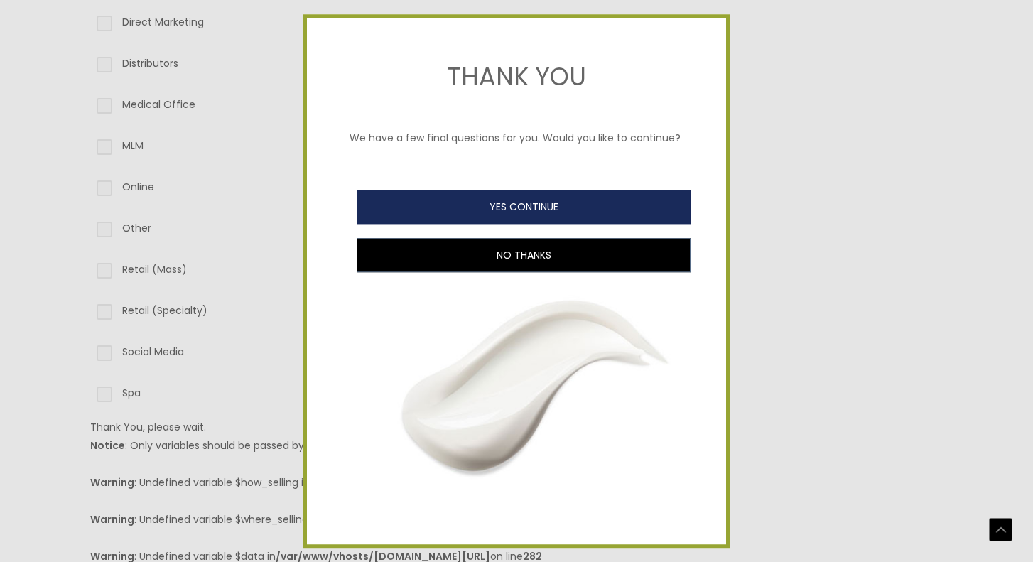
click at [518, 205] on button "YES CONTINUE" at bounding box center [524, 207] width 334 height 34
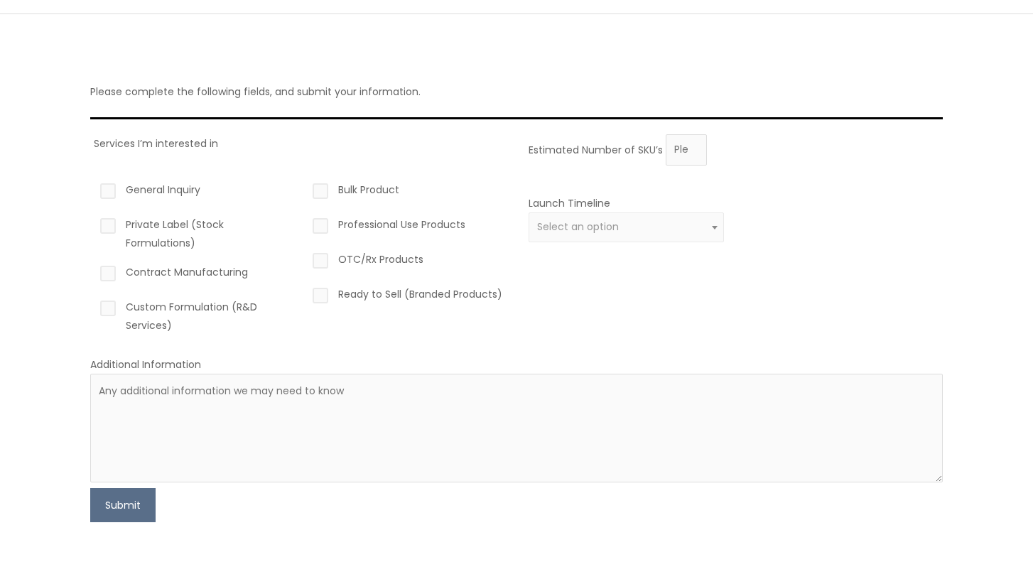
scroll to position [71, 0]
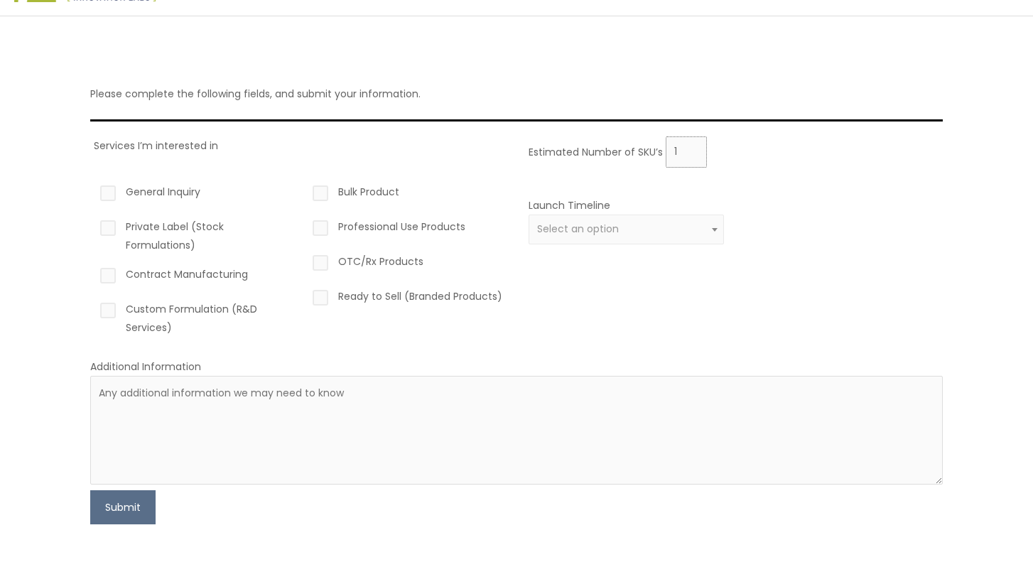
click at [693, 148] on input "1" at bounding box center [686, 151] width 41 height 31
click at [693, 148] on input "2" at bounding box center [686, 151] width 41 height 31
type input "3"
click at [693, 148] on input "3" at bounding box center [686, 151] width 41 height 31
click at [407, 164] on div "Services I’m interested in General Inquiry Private Label (Stock Formulations) C…" at bounding box center [301, 241] width 414 height 211
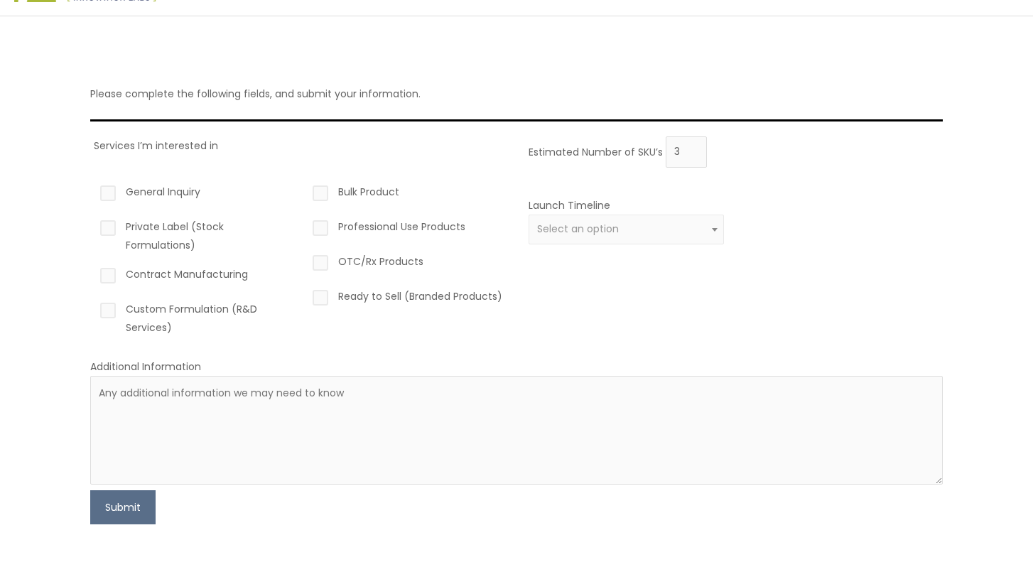
click at [161, 186] on label "General Inquiry" at bounding box center [194, 195] width 195 height 24
click at [92, 186] on input "General Inquiry" at bounding box center [87, 187] width 9 height 9
checkbox input "true"
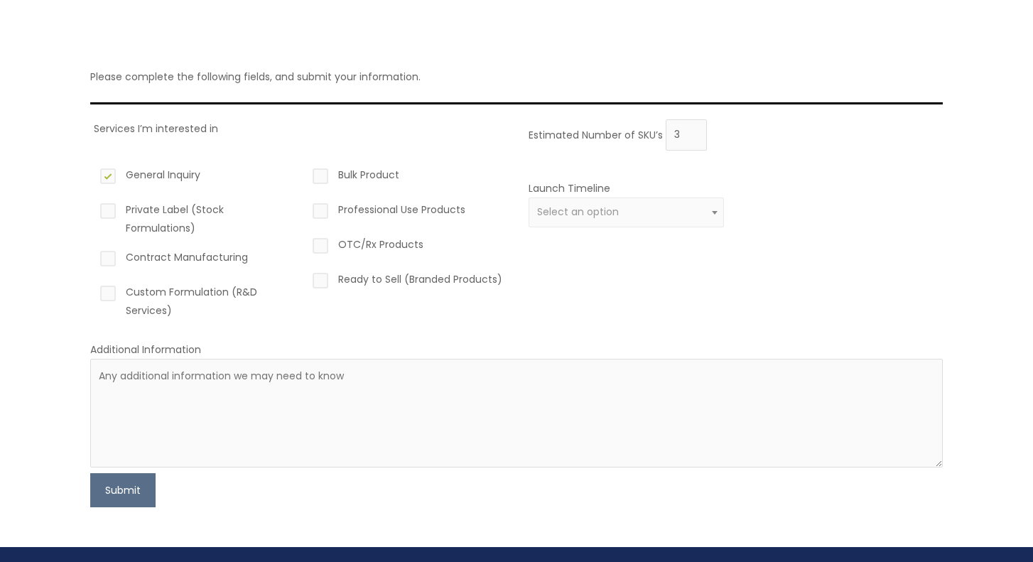
scroll to position [87, 0]
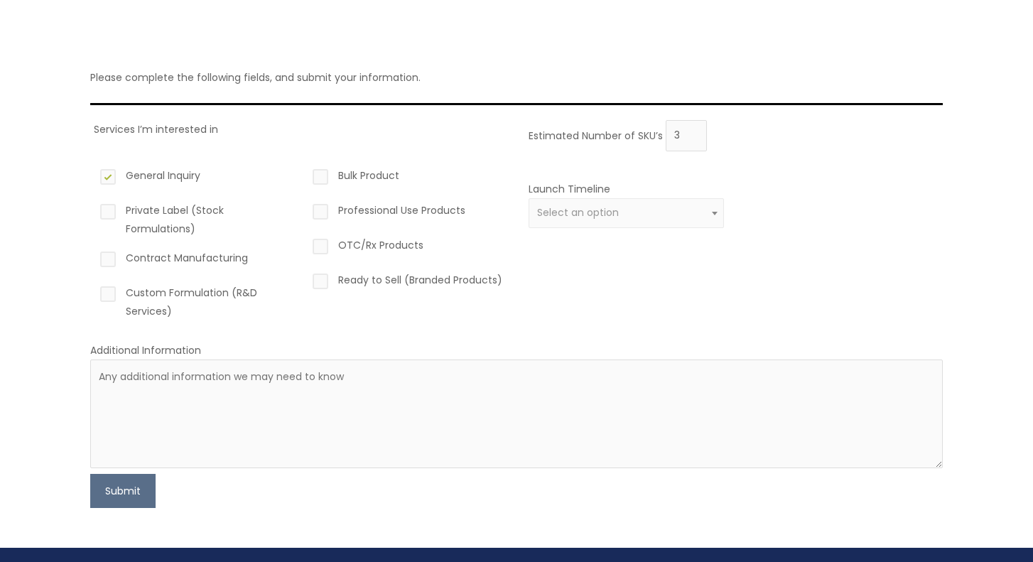
click at [107, 295] on label "Custom Formulation (R&D Services)" at bounding box center [194, 302] width 195 height 37
click at [92, 293] on input "Custom Formulation (R&D Services)" at bounding box center [87, 288] width 9 height 9
checkbox input "true"
click at [549, 215] on span "Select an option" at bounding box center [578, 212] width 82 height 14
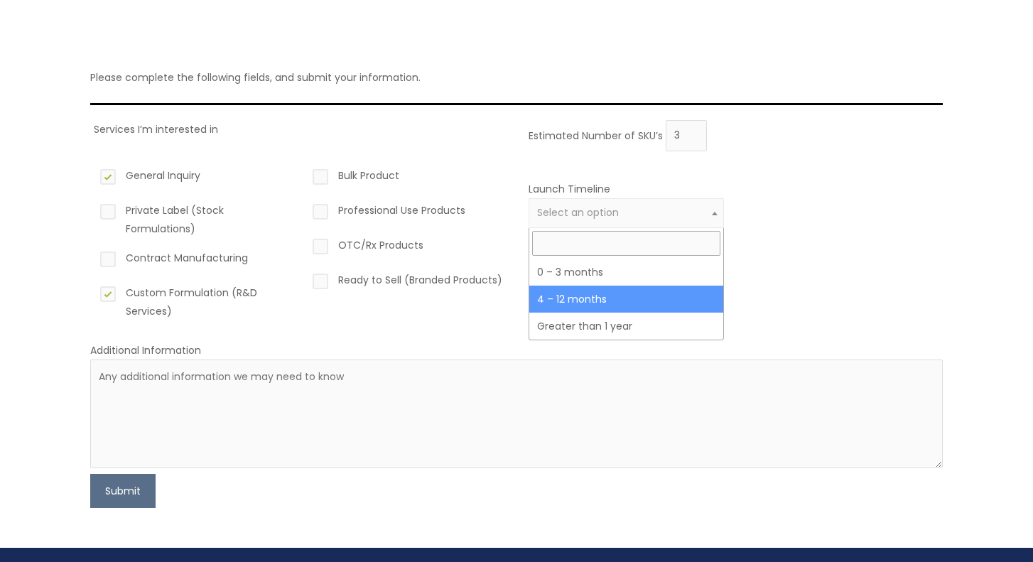
select select "3"
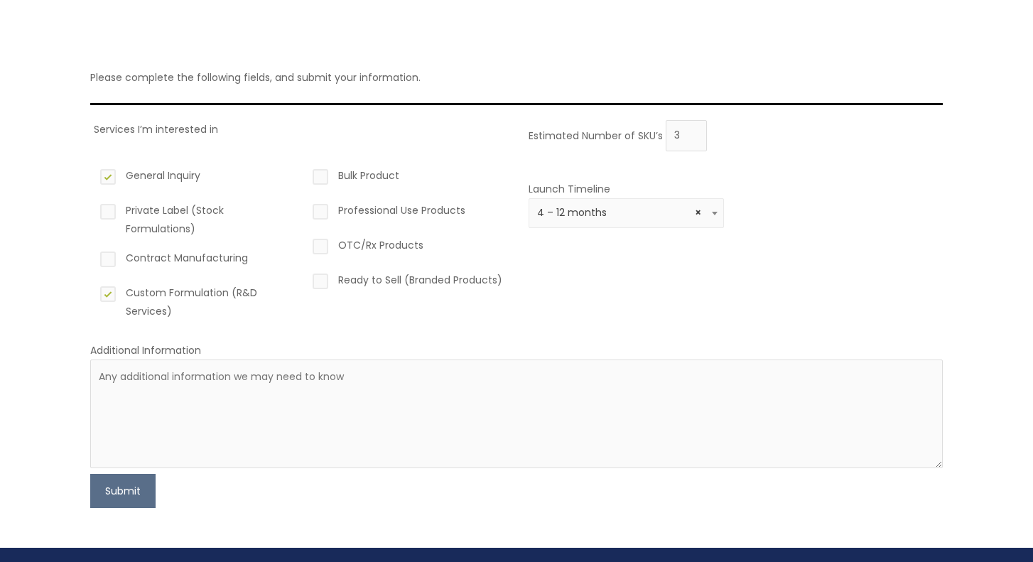
click at [537, 267] on div "Estimated Number of SKU’s 3 Launch Timeline 0 – 3 months 4 – 12 months Greater …" at bounding box center [732, 225] width 414 height 211
click at [112, 208] on label "Private Label (Stock Formulations)" at bounding box center [194, 219] width 195 height 37
click at [92, 208] on input "Private Label (Stock Formulations)" at bounding box center [87, 205] width 9 height 9
checkbox input "true"
click at [120, 499] on button "Submit" at bounding box center [122, 491] width 65 height 34
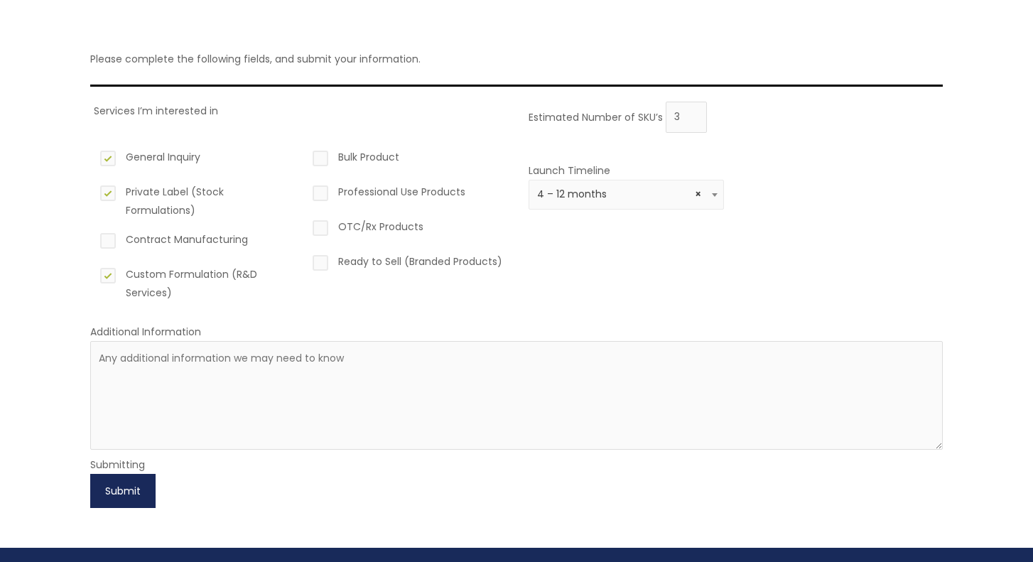
scroll to position [109, 0]
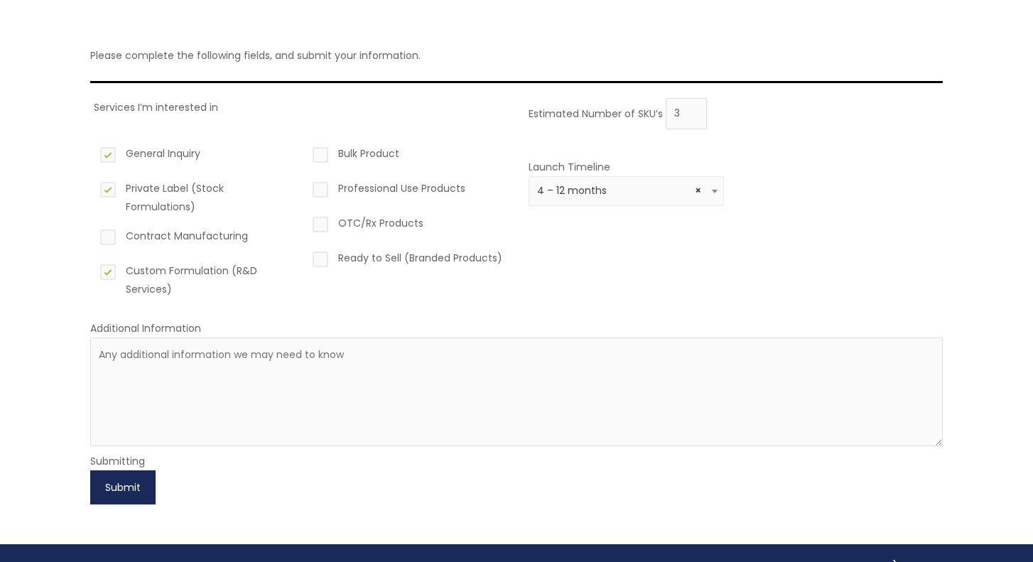
click at [102, 488] on button "Submit" at bounding box center [122, 488] width 65 height 34
click at [137, 481] on button "Submit" at bounding box center [122, 488] width 65 height 34
click at [228, 480] on form "Services I’m interested in General Inquiry Private Label (Stock Formulations) C…" at bounding box center [516, 301] width 853 height 407
click at [144, 479] on button "Submit" at bounding box center [122, 488] width 65 height 34
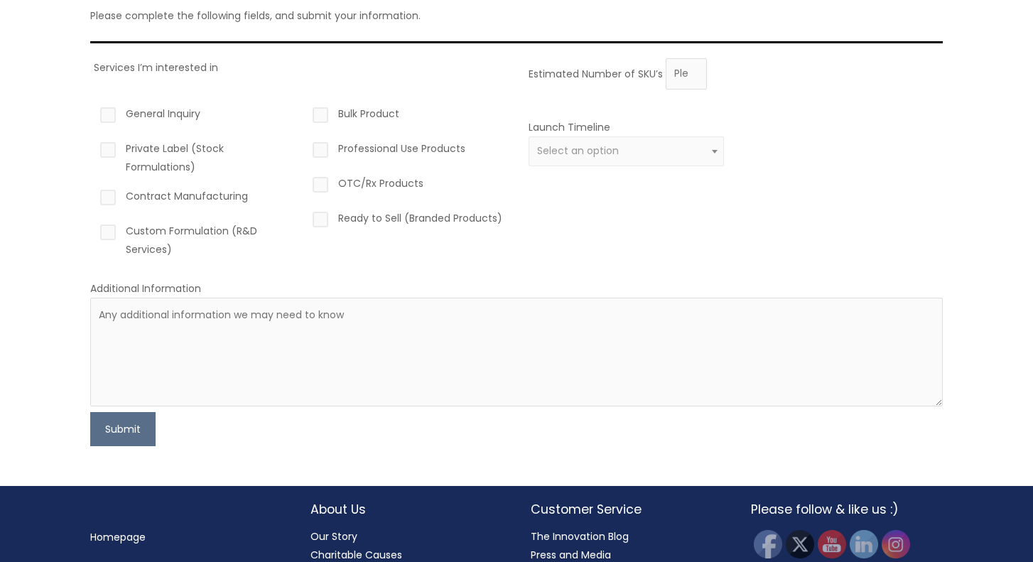
scroll to position [150, 0]
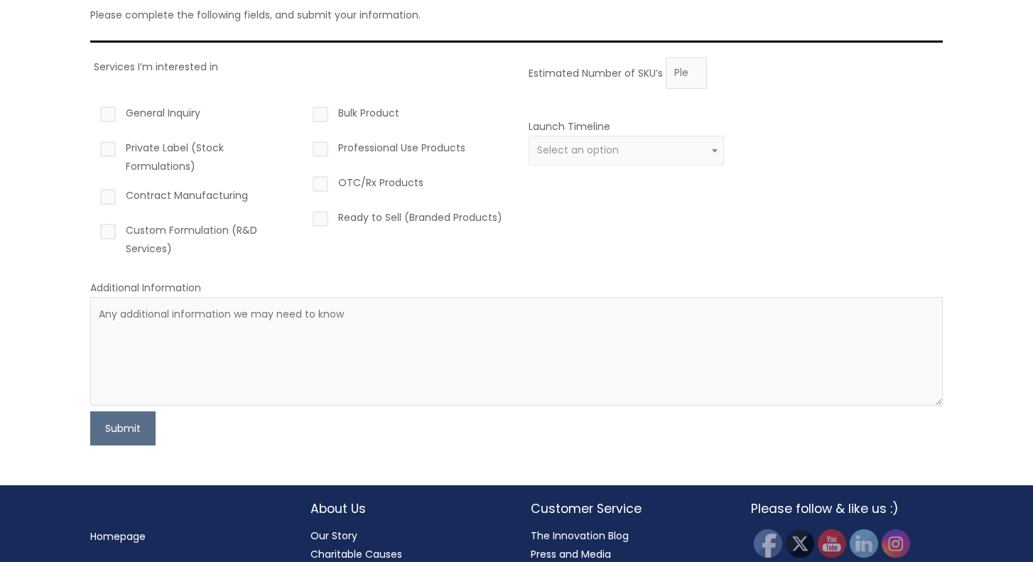
click at [161, 111] on label "General Inquiry" at bounding box center [194, 116] width 195 height 24
click at [92, 111] on input "General Inquiry" at bounding box center [87, 108] width 9 height 9
checkbox input "true"
click at [164, 147] on label "Private Label (Stock Formulations)" at bounding box center [194, 157] width 195 height 37
click at [92, 147] on input "Private Label (Stock Formulations)" at bounding box center [87, 143] width 9 height 9
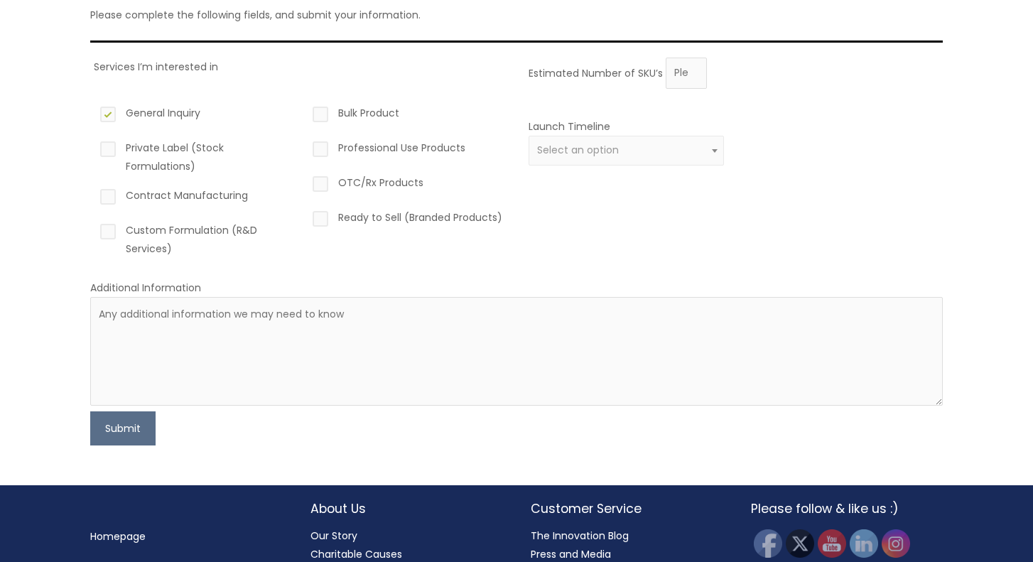
checkbox input "true"
click at [160, 225] on label "Custom Formulation (R&D Services)" at bounding box center [194, 239] width 195 height 37
click at [92, 225] on input "Custom Formulation (R&D Services)" at bounding box center [87, 225] width 9 height 9
checkbox input "true"
click at [677, 73] on input "Estimated Number of SKU’s" at bounding box center [686, 73] width 41 height 31
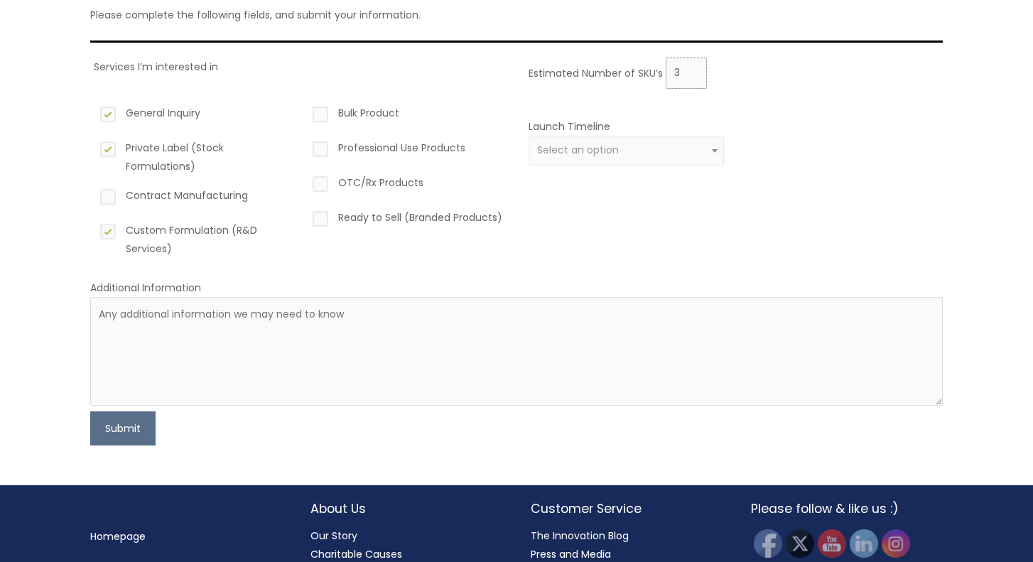
type input "3"
click at [584, 149] on span "Select an option" at bounding box center [578, 150] width 82 height 14
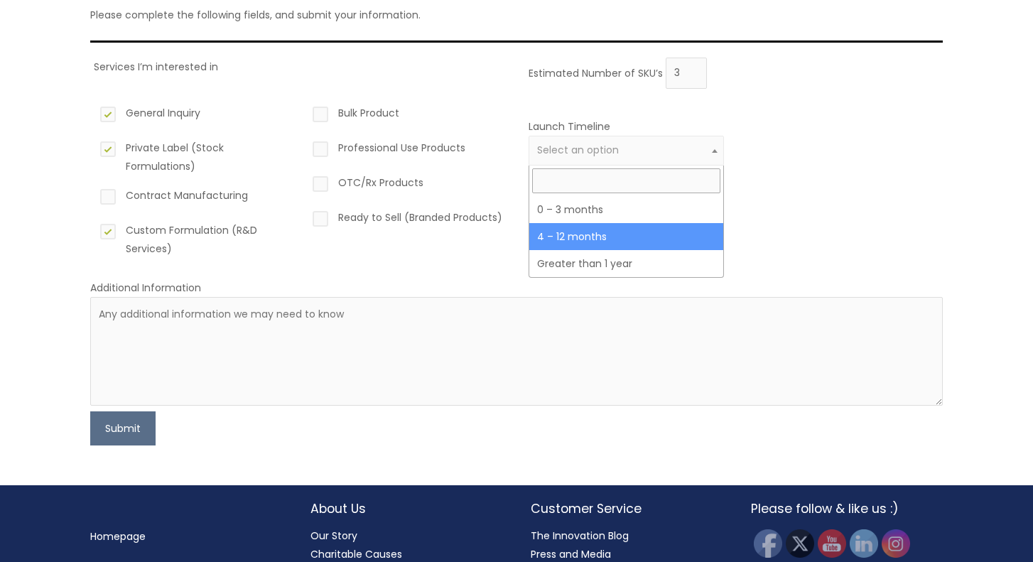
select select "3"
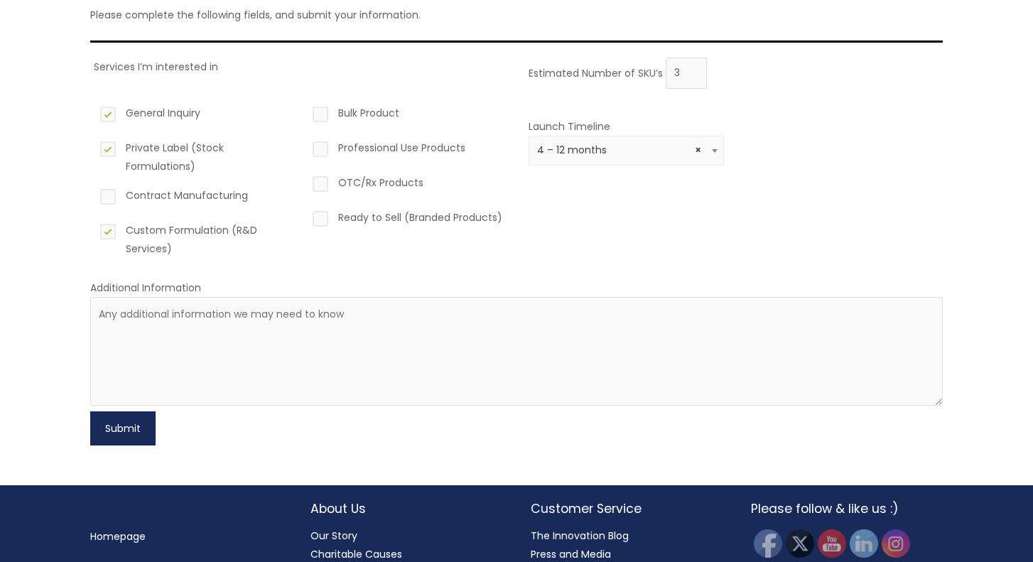
click at [119, 434] on button "Submit" at bounding box center [122, 429] width 65 height 34
